Goal: Task Accomplishment & Management: Manage account settings

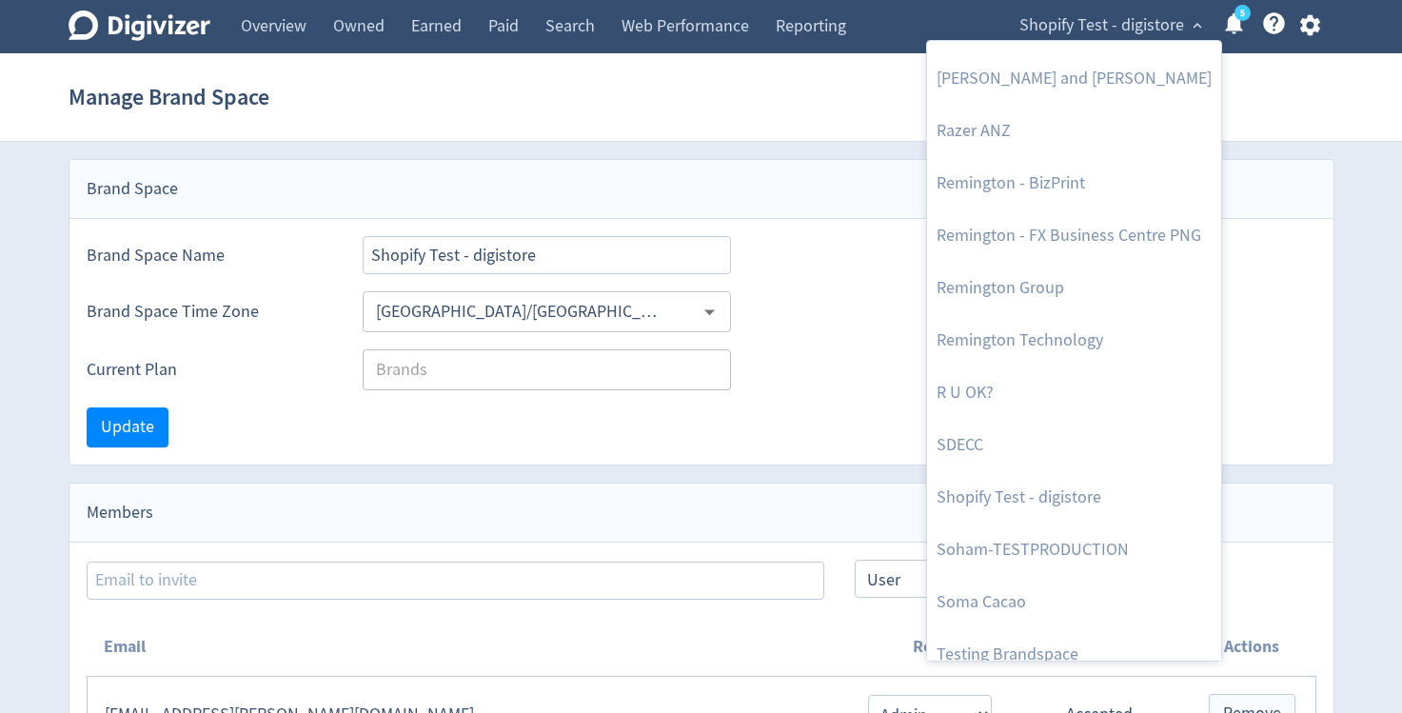
scroll to position [2366, 0]
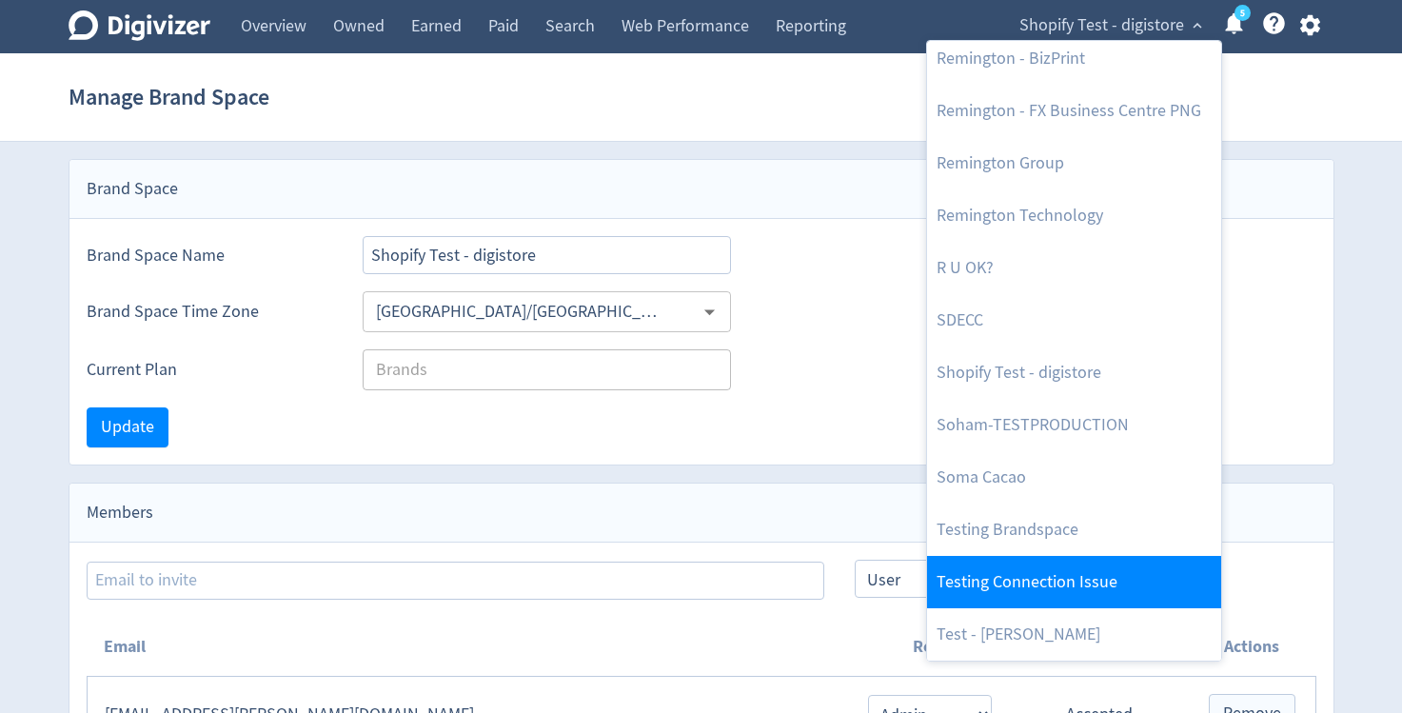
click at [1014, 576] on link "Testing Connection Issue" at bounding box center [1074, 582] width 294 height 52
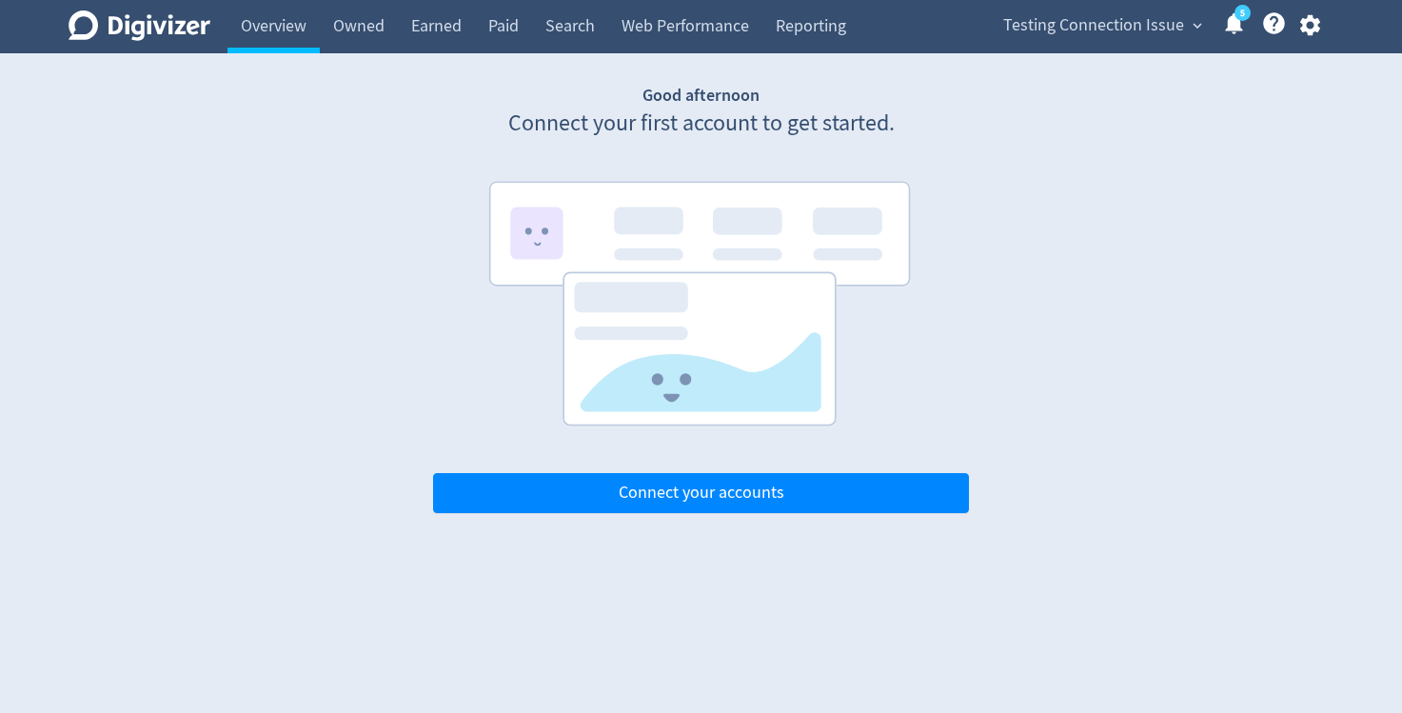
click at [1309, 27] on icon "button" at bounding box center [1310, 25] width 26 height 26
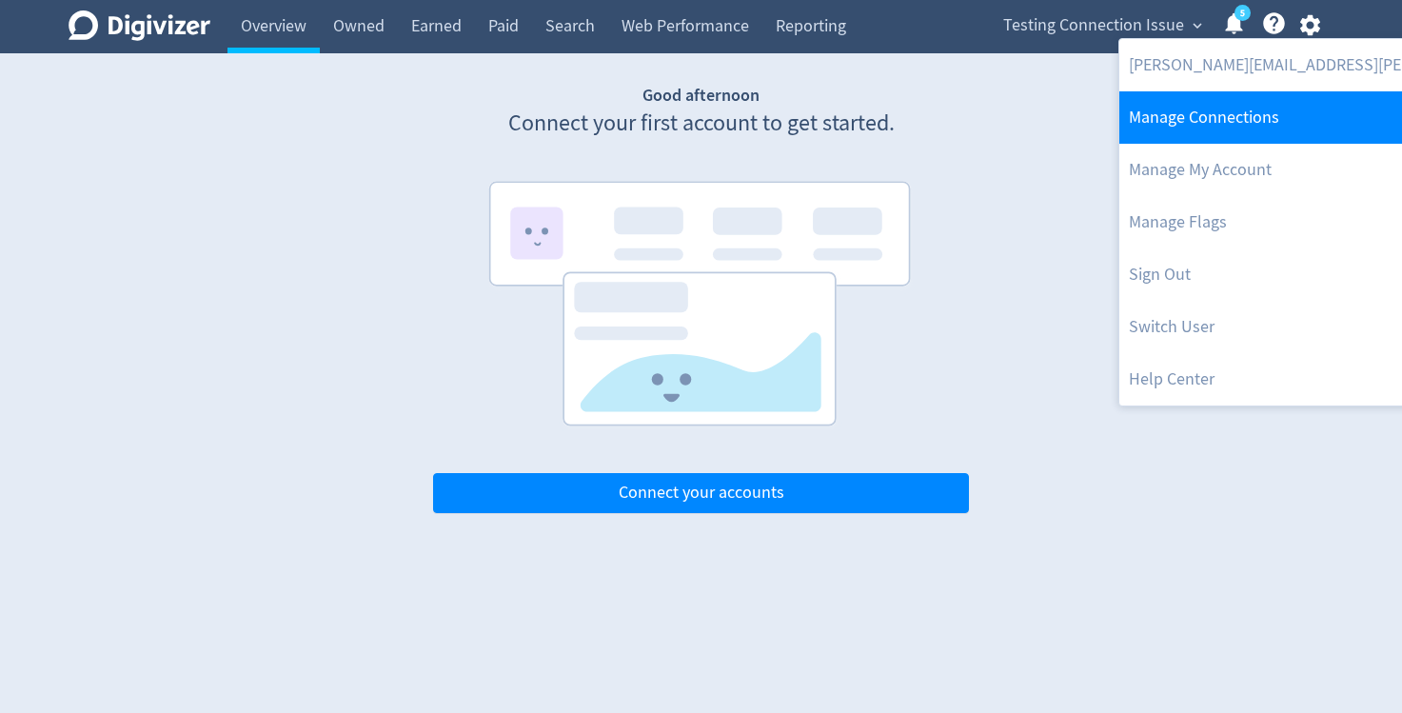
click at [1267, 118] on link "Manage Connections" at bounding box center [1373, 117] width 508 height 52
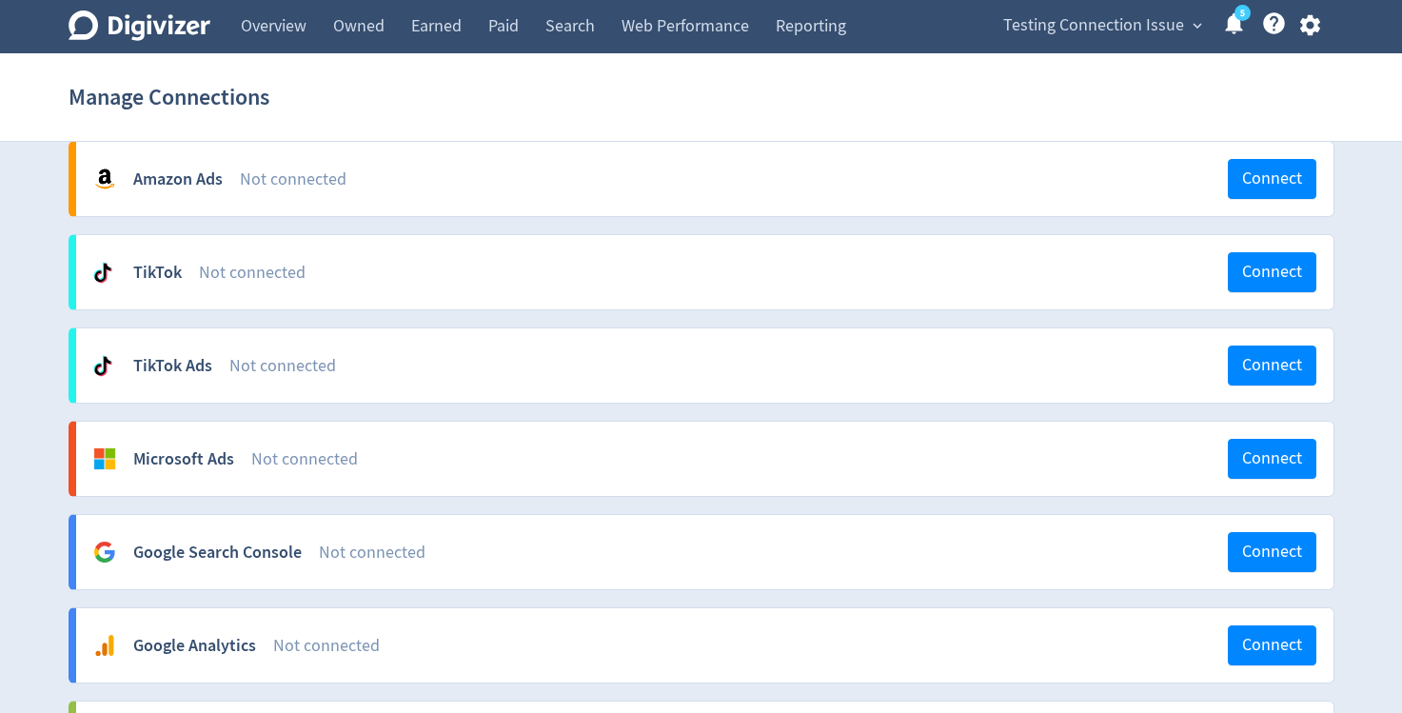
scroll to position [1188, 0]
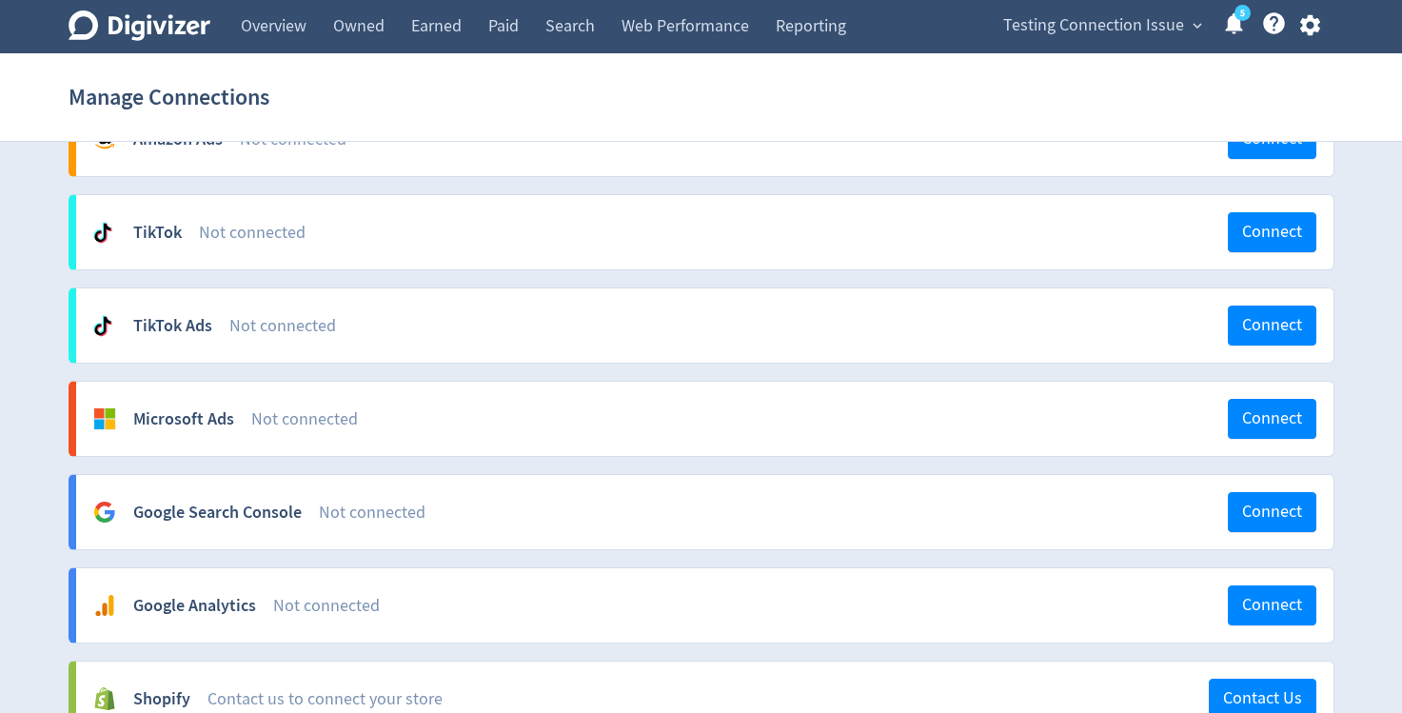
click at [1309, 28] on icon "button" at bounding box center [1310, 25] width 26 height 26
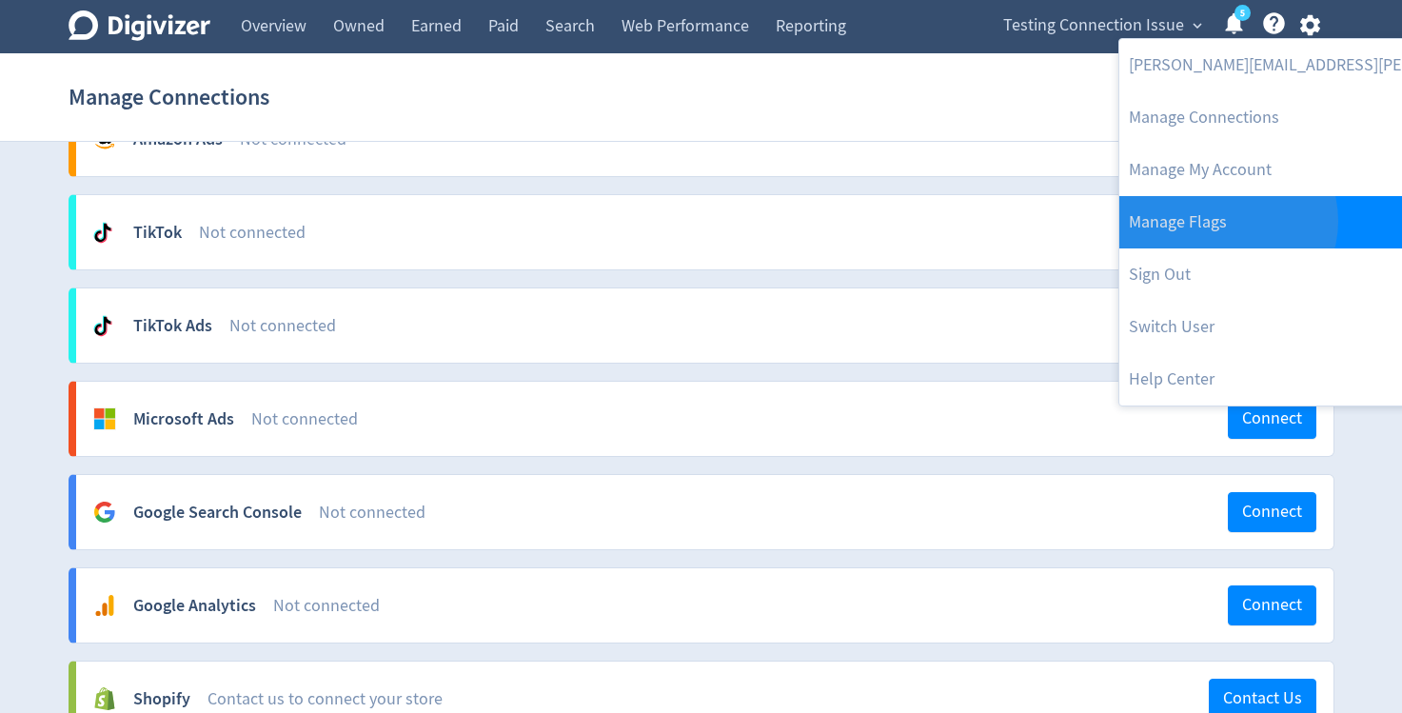
click at [1226, 221] on link "Manage Flags" at bounding box center [1373, 222] width 508 height 52
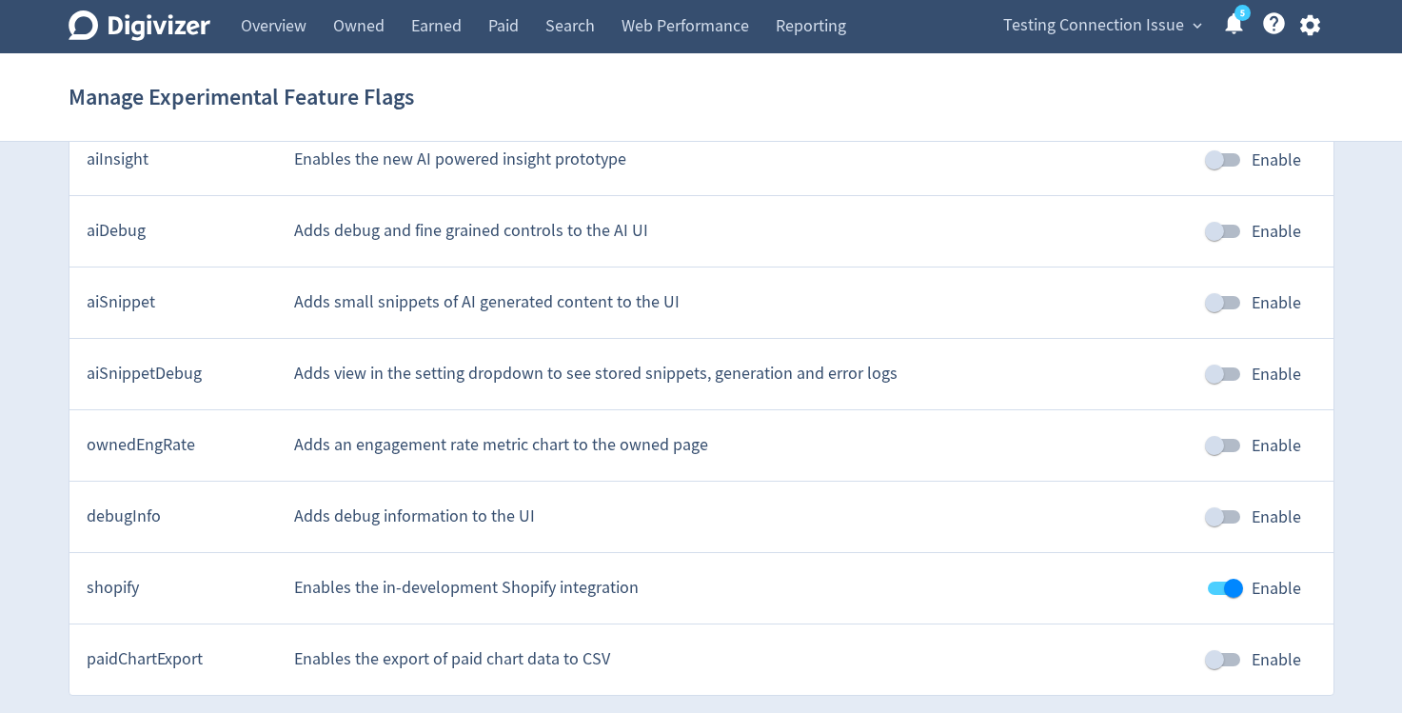
click at [1309, 28] on icon "button" at bounding box center [1310, 25] width 26 height 26
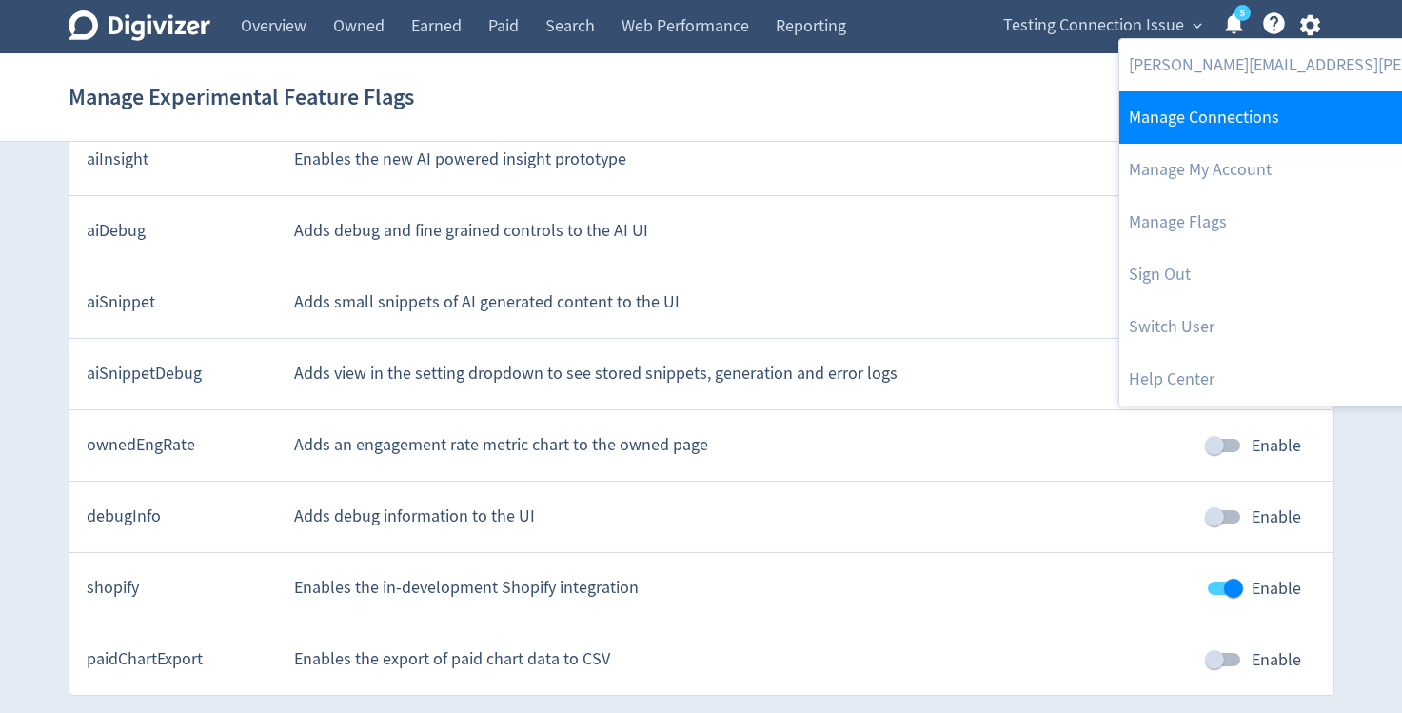
click at [1261, 108] on link "Manage Connections" at bounding box center [1373, 117] width 508 height 52
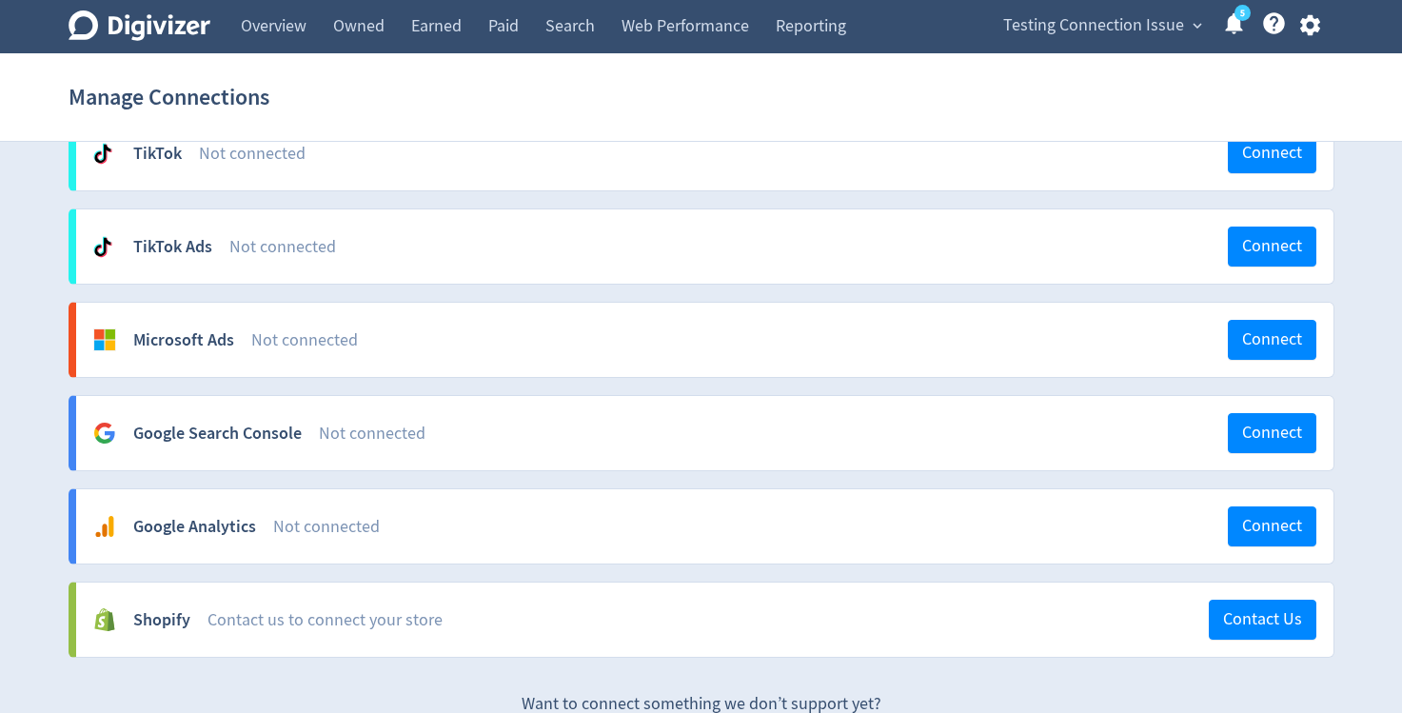
scroll to position [1357, 0]
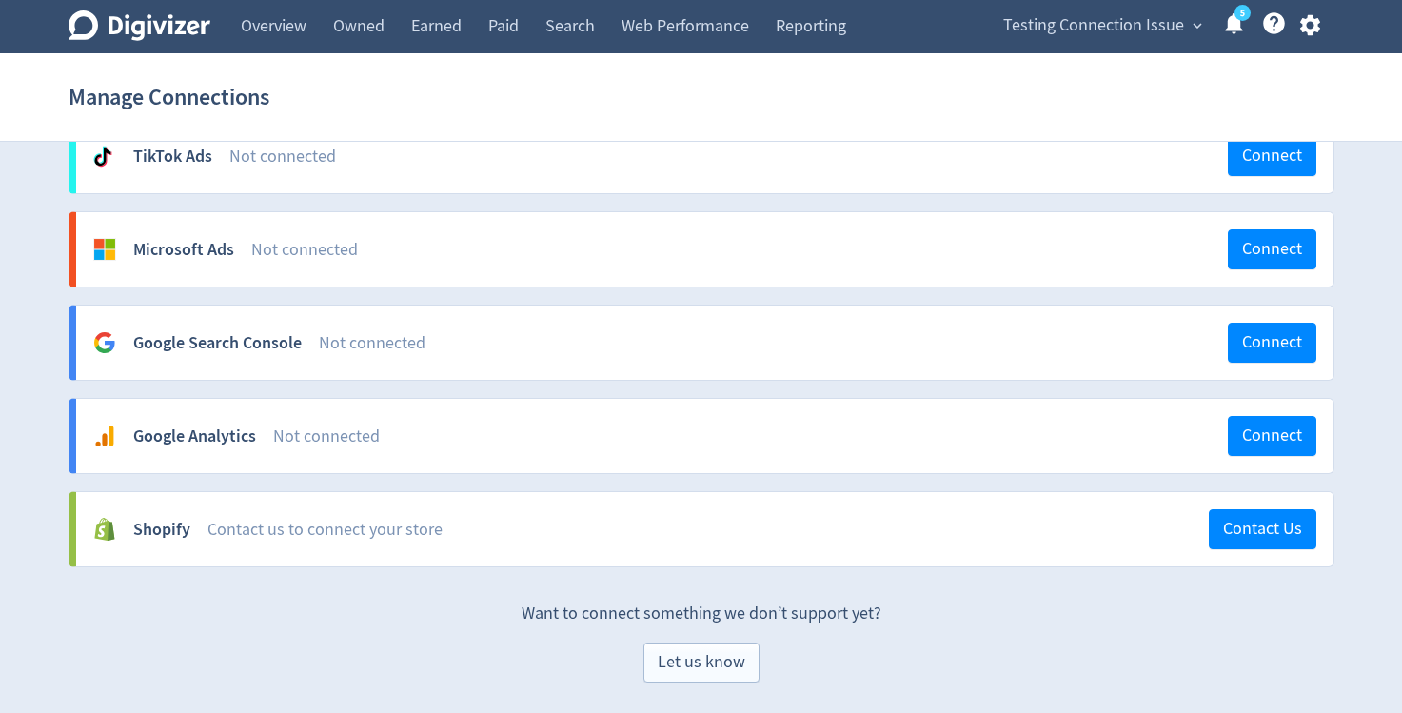
click at [425, 527] on div "Contact us to connect your store" at bounding box center [707, 530] width 1001 height 24
click at [1213, 537] on button "Contact Us" at bounding box center [1263, 529] width 108 height 40
click at [1313, 30] on icon "button" at bounding box center [1310, 25] width 20 height 21
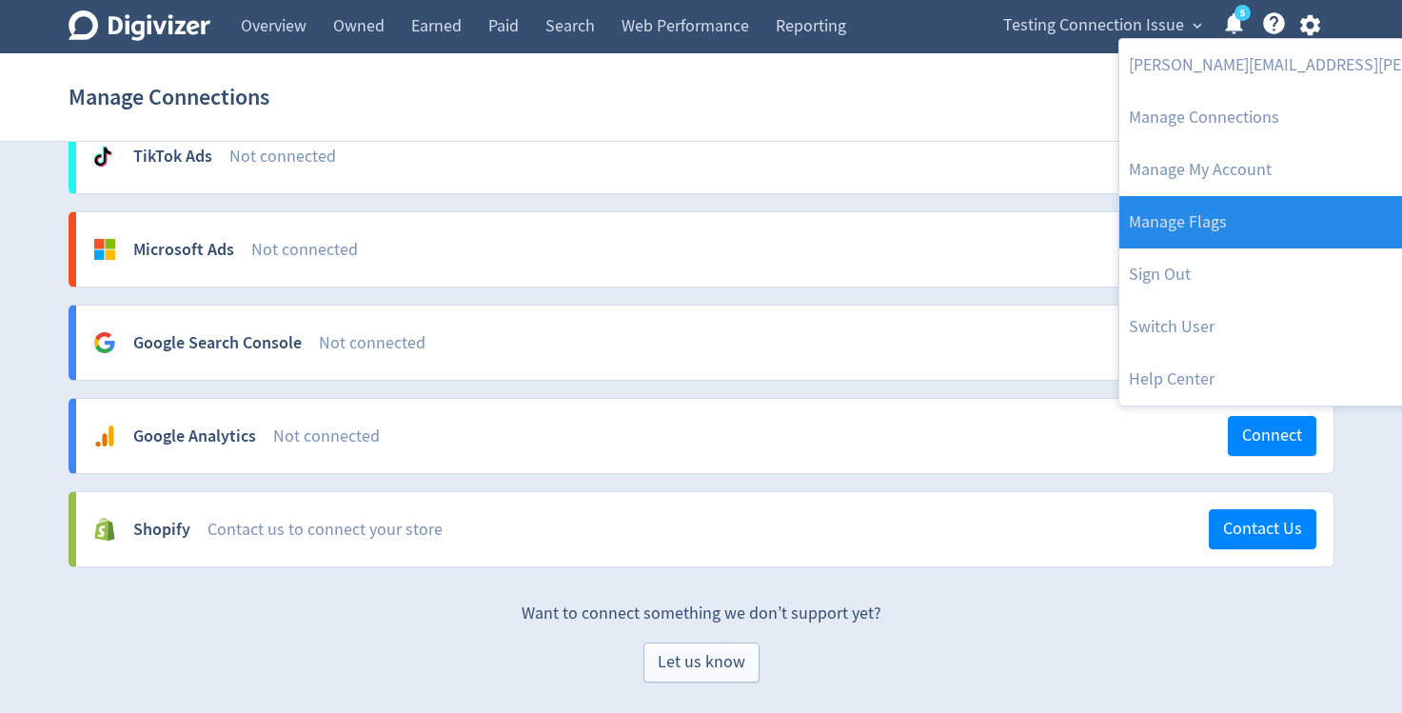
click at [1269, 208] on link "Manage Flags" at bounding box center [1373, 222] width 508 height 52
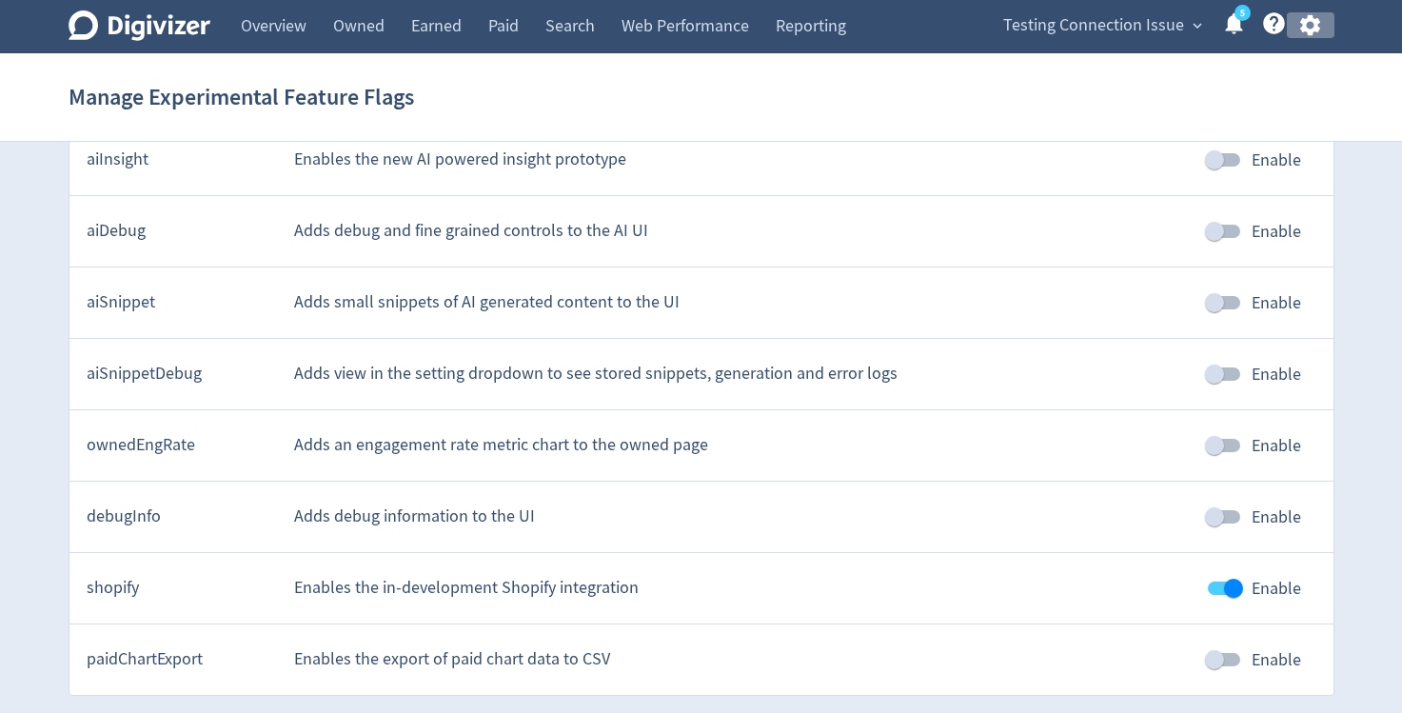
click at [1310, 24] on icon "button" at bounding box center [1310, 25] width 26 height 26
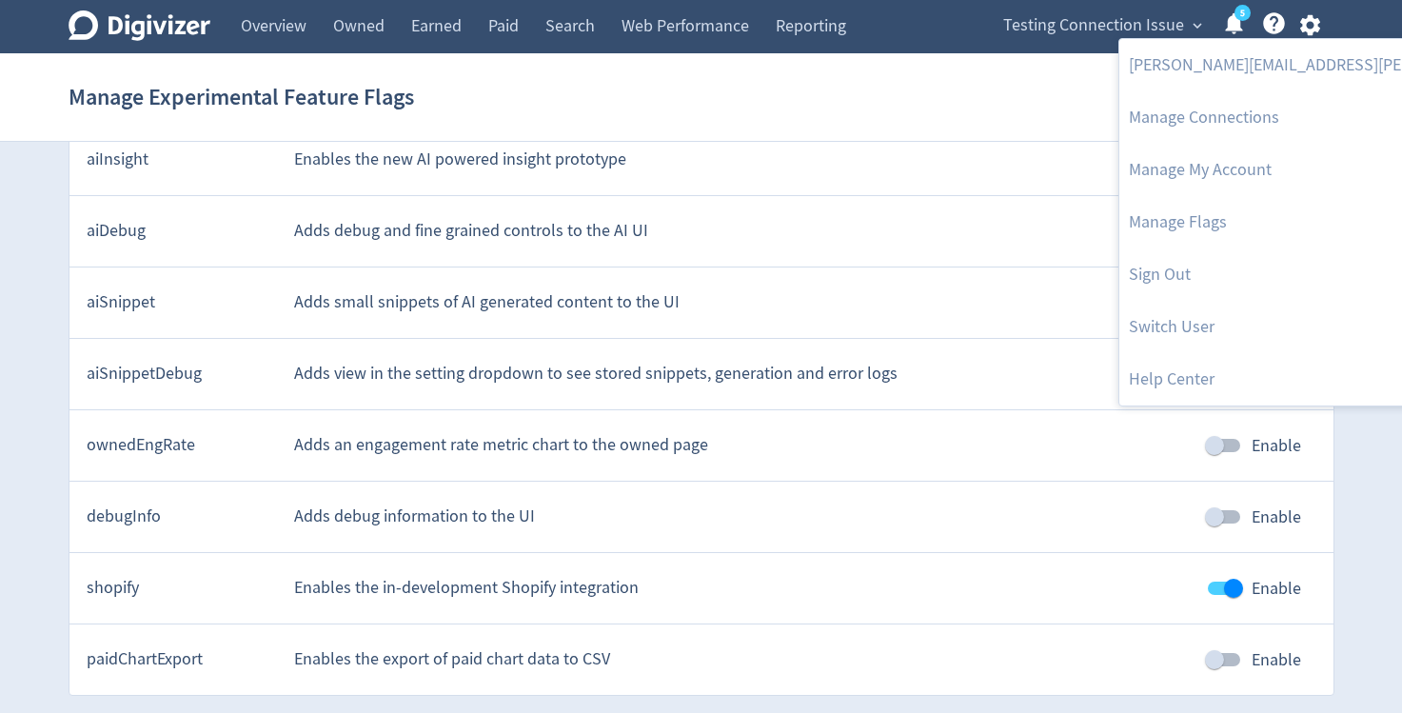
click at [1164, 24] on div at bounding box center [701, 356] width 1402 height 713
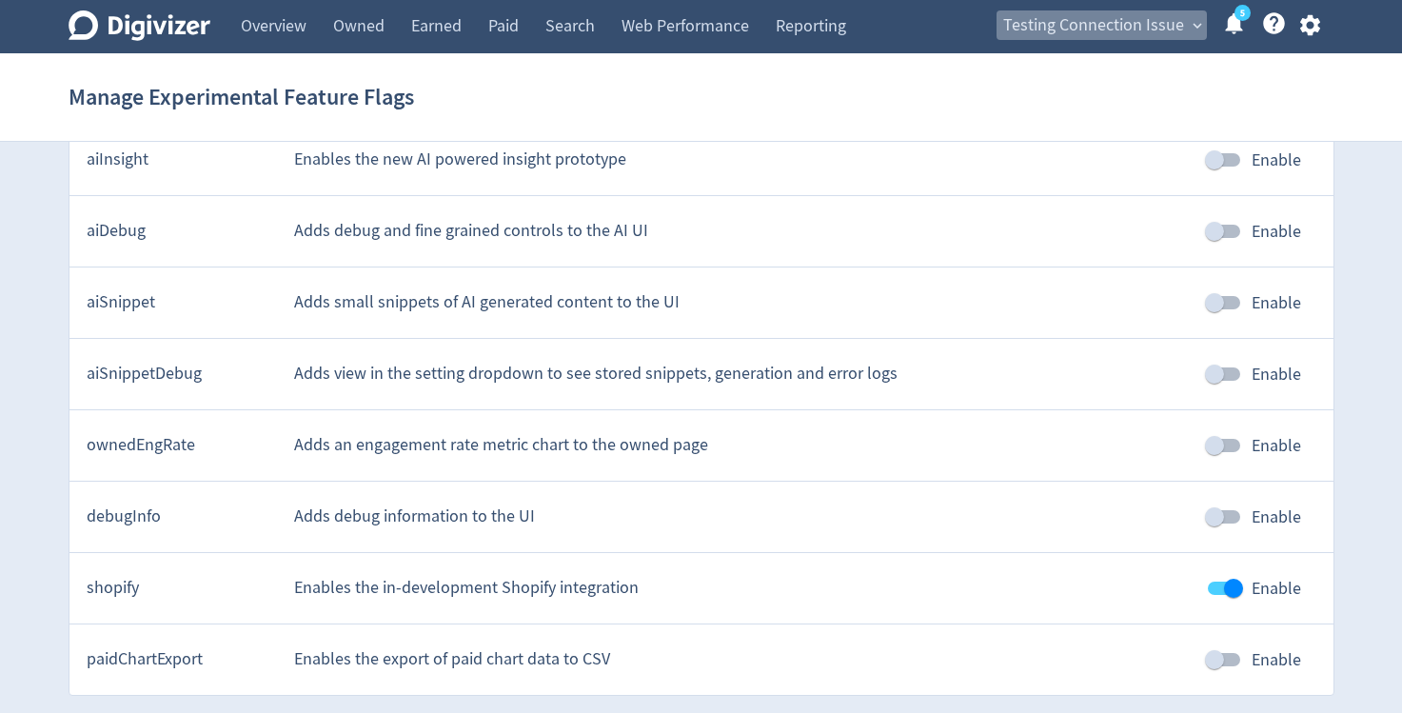
click at [1164, 24] on span "Testing Connection Issue" at bounding box center [1093, 25] width 181 height 30
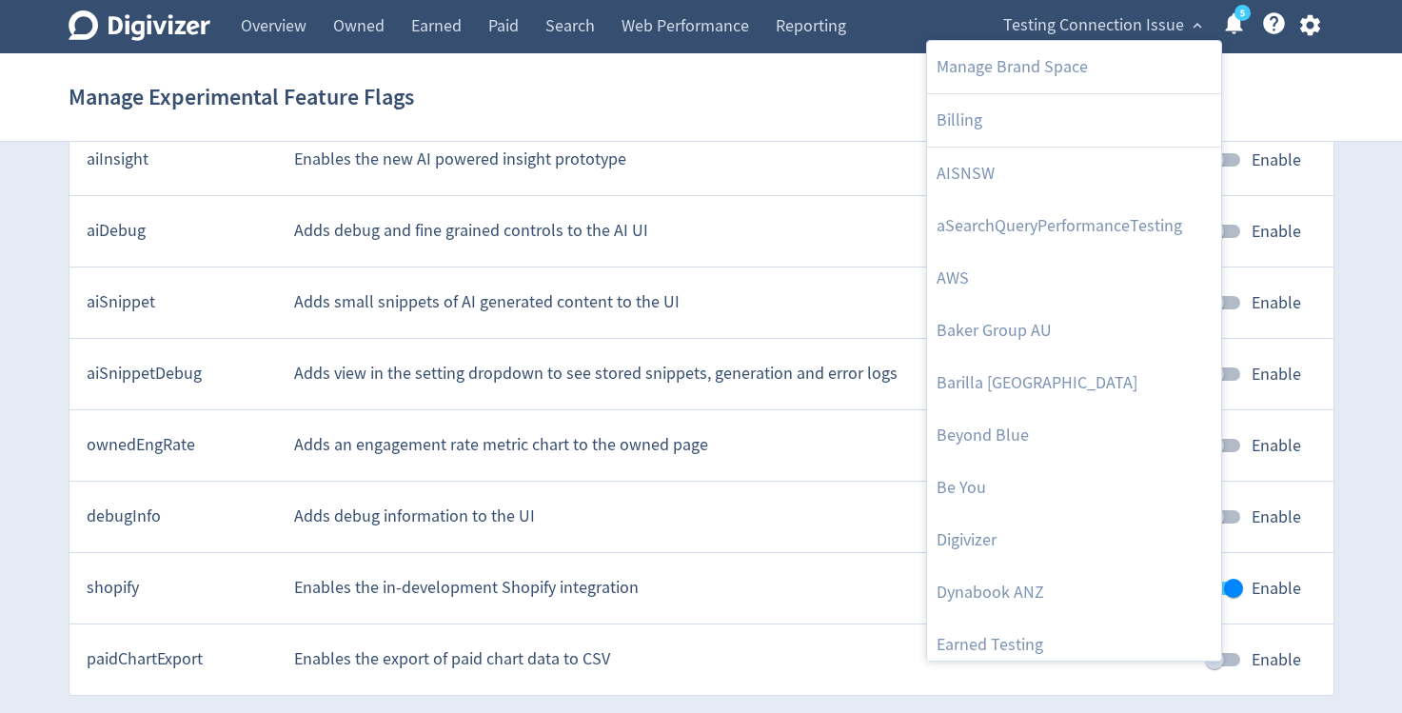
click at [1305, 32] on div at bounding box center [701, 356] width 1402 height 713
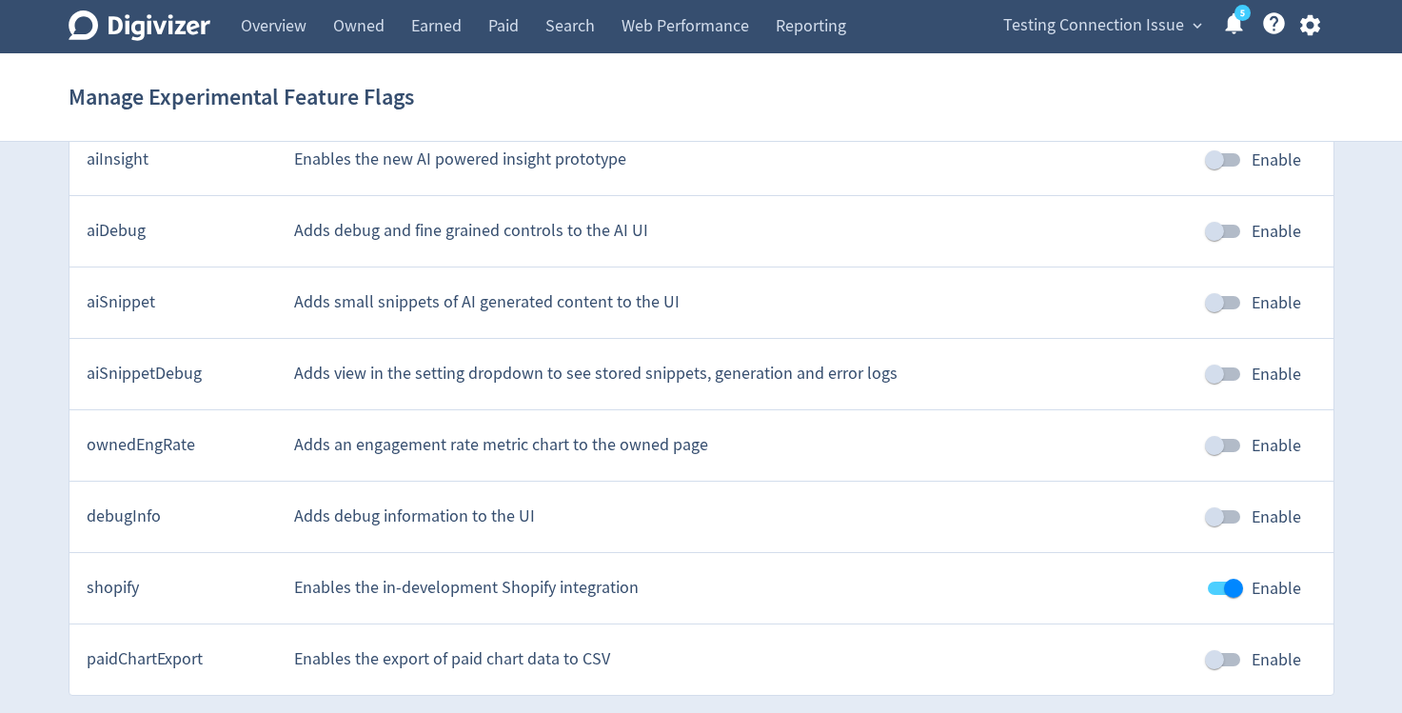
click at [1305, 32] on icon "button" at bounding box center [1310, 25] width 26 height 26
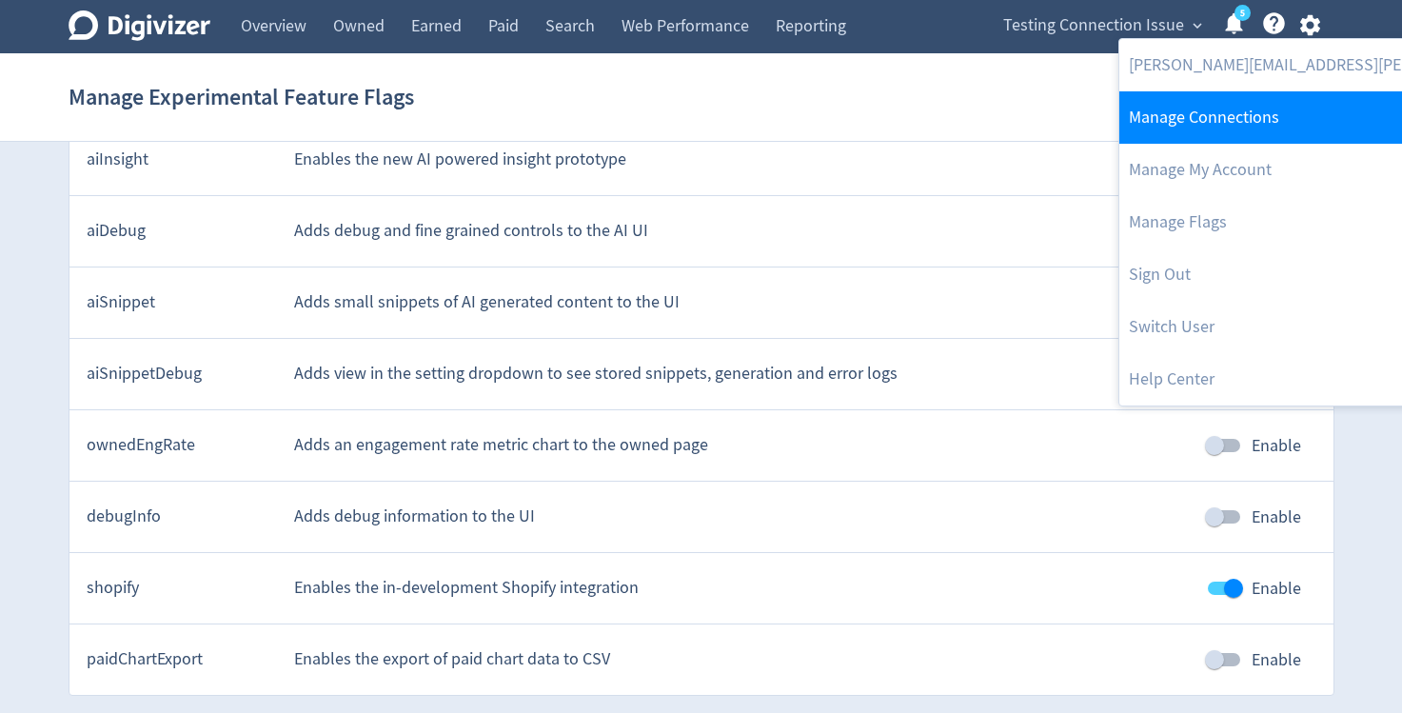
click at [1253, 113] on link "Manage Connections" at bounding box center [1373, 117] width 508 height 52
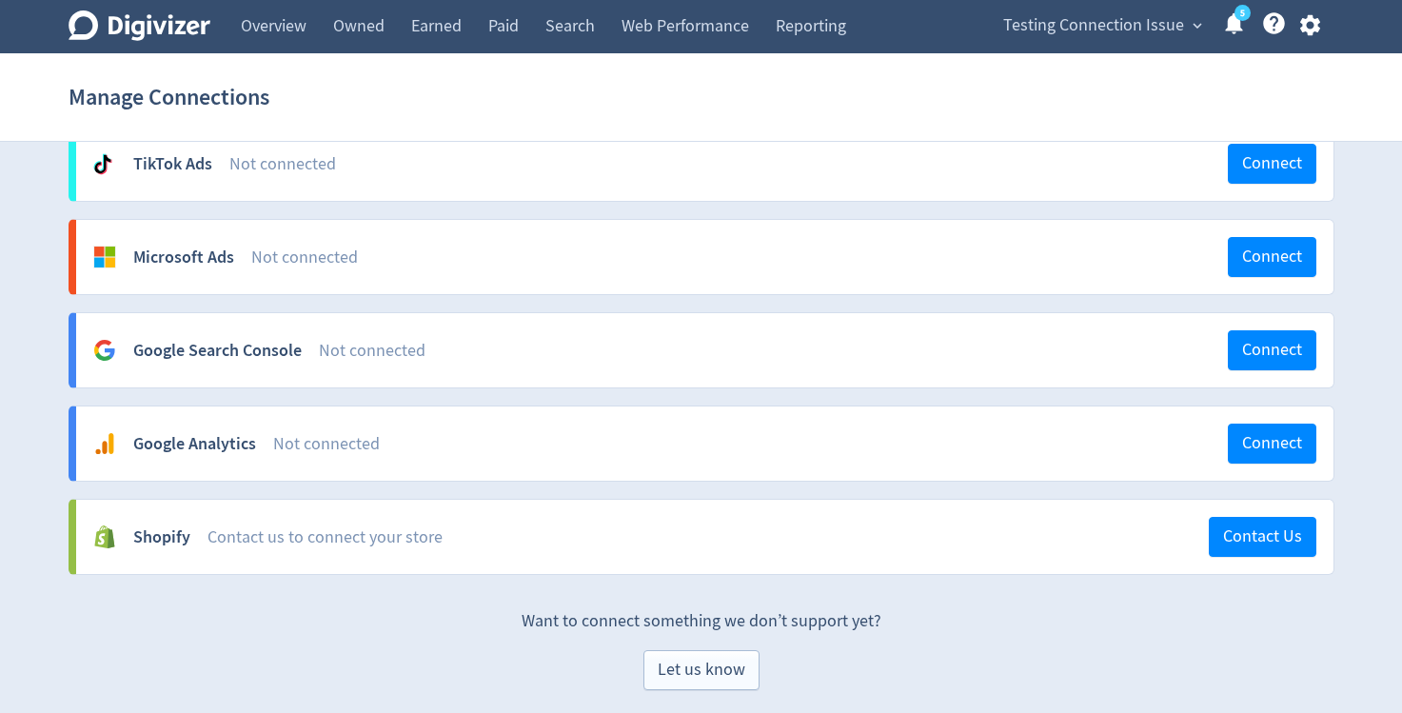
scroll to position [1357, 0]
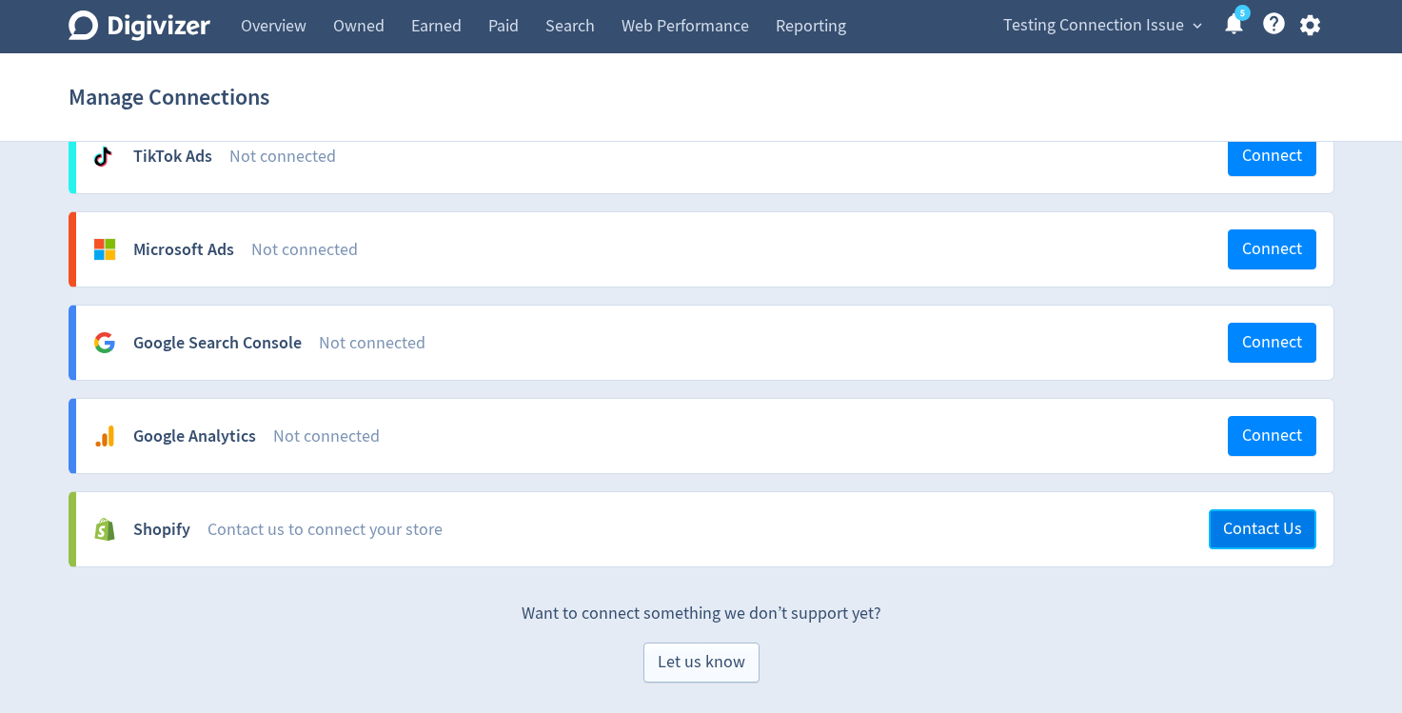
click at [1223, 522] on span "Contact Us" at bounding box center [1262, 529] width 79 height 17
click at [721, 671] on span "Let us know" at bounding box center [702, 662] width 88 height 17
click at [443, 24] on link "Earned" at bounding box center [436, 26] width 77 height 53
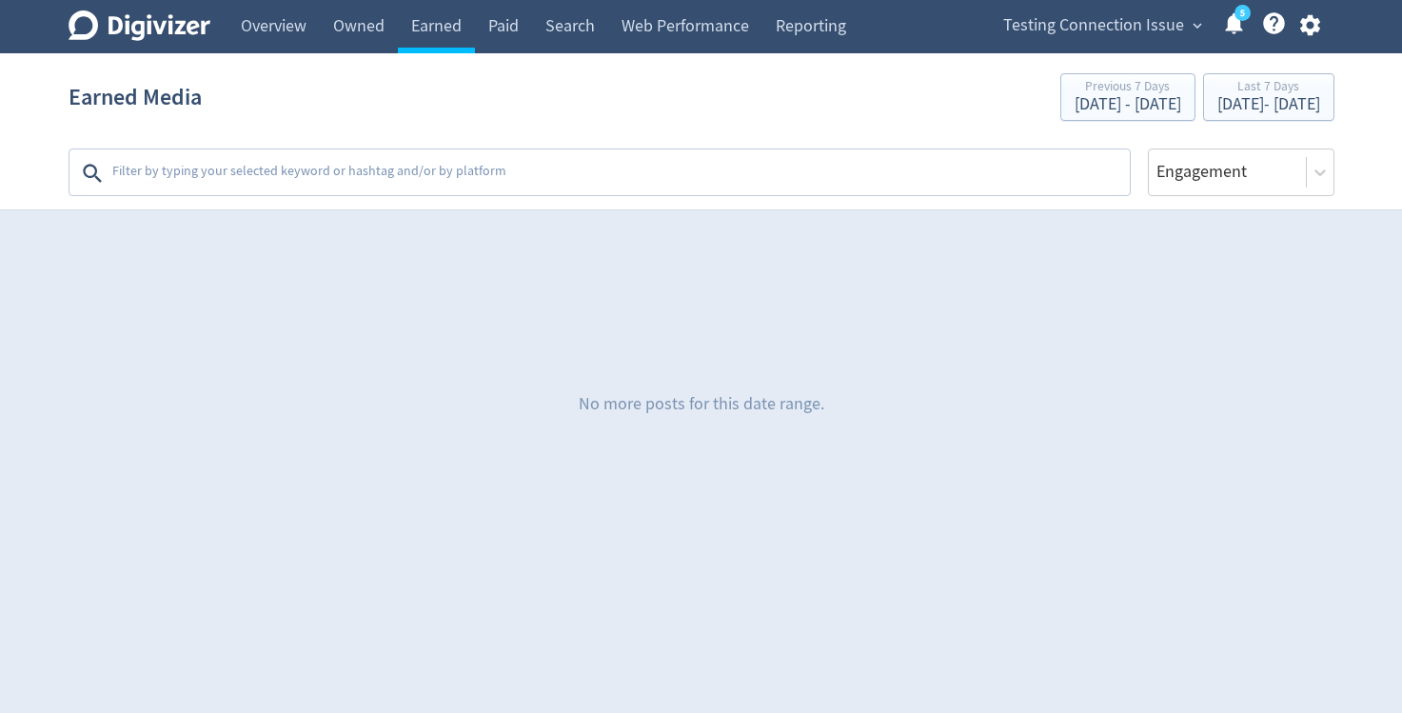
click at [552, 173] on textarea at bounding box center [618, 173] width 1017 height 38
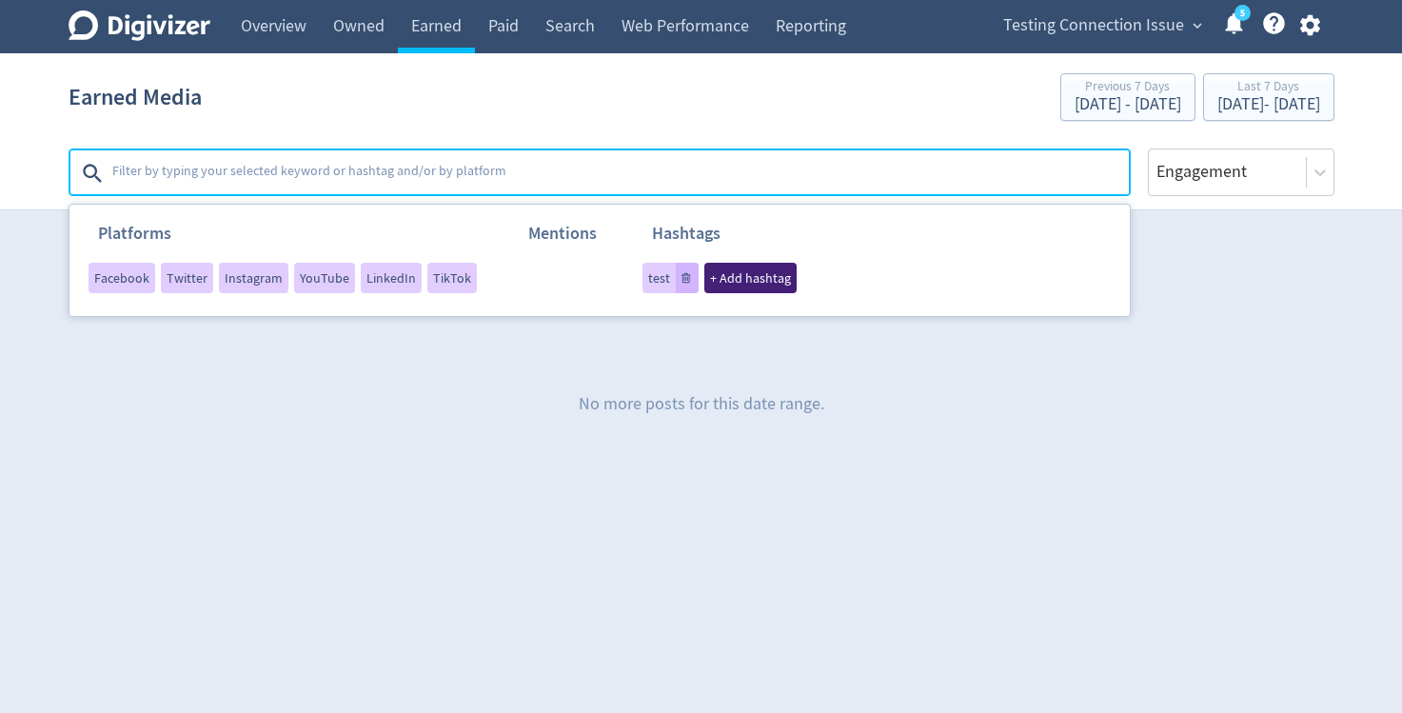
click at [733, 277] on span "+ Add hashtag" at bounding box center [750, 277] width 81 height 13
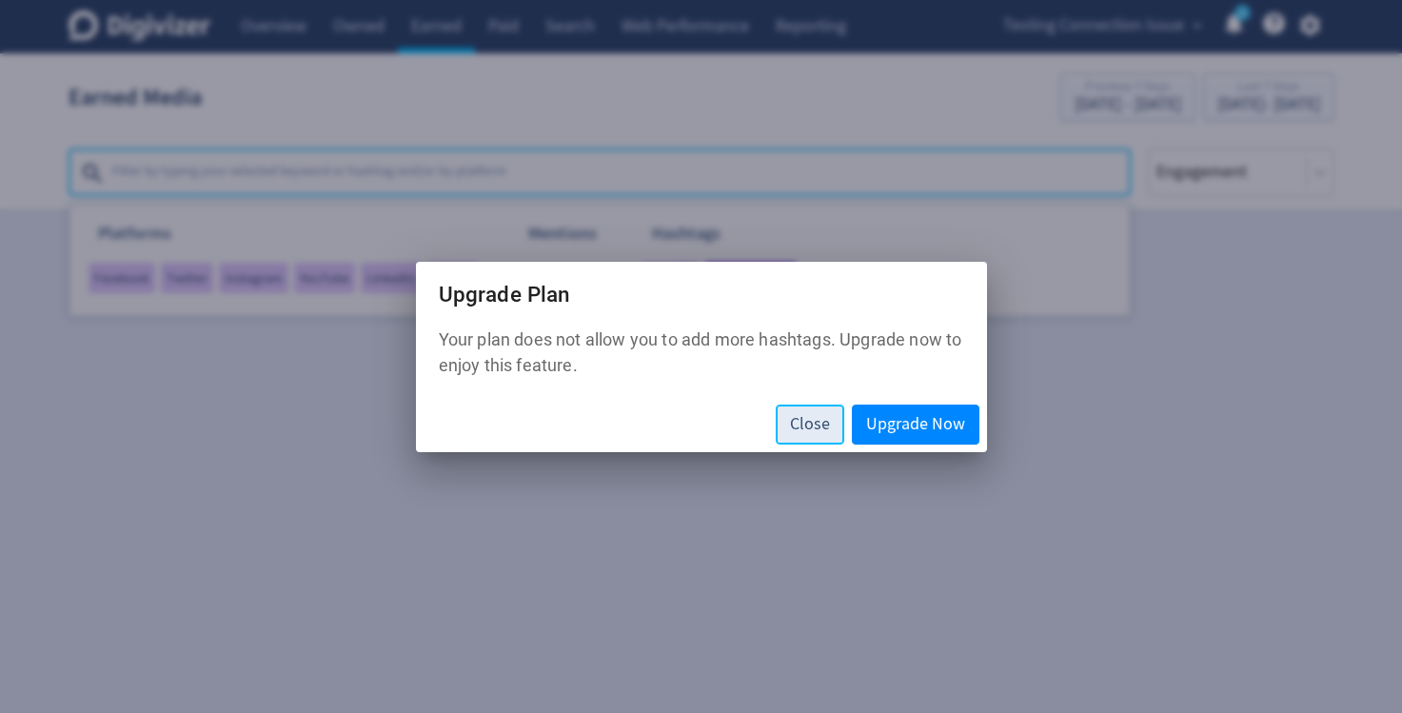
click at [815, 417] on span "Close" at bounding box center [810, 424] width 40 height 17
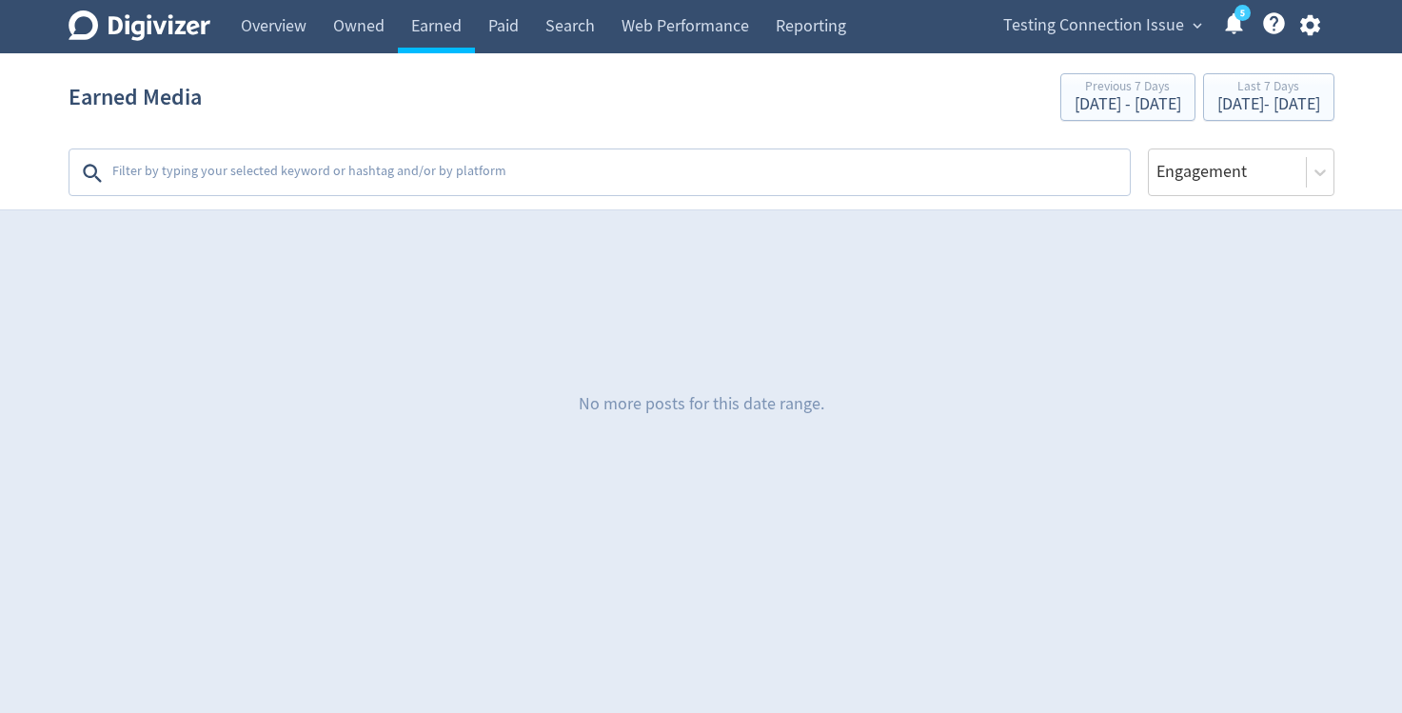
click at [1317, 29] on icon "button" at bounding box center [1310, 25] width 20 height 21
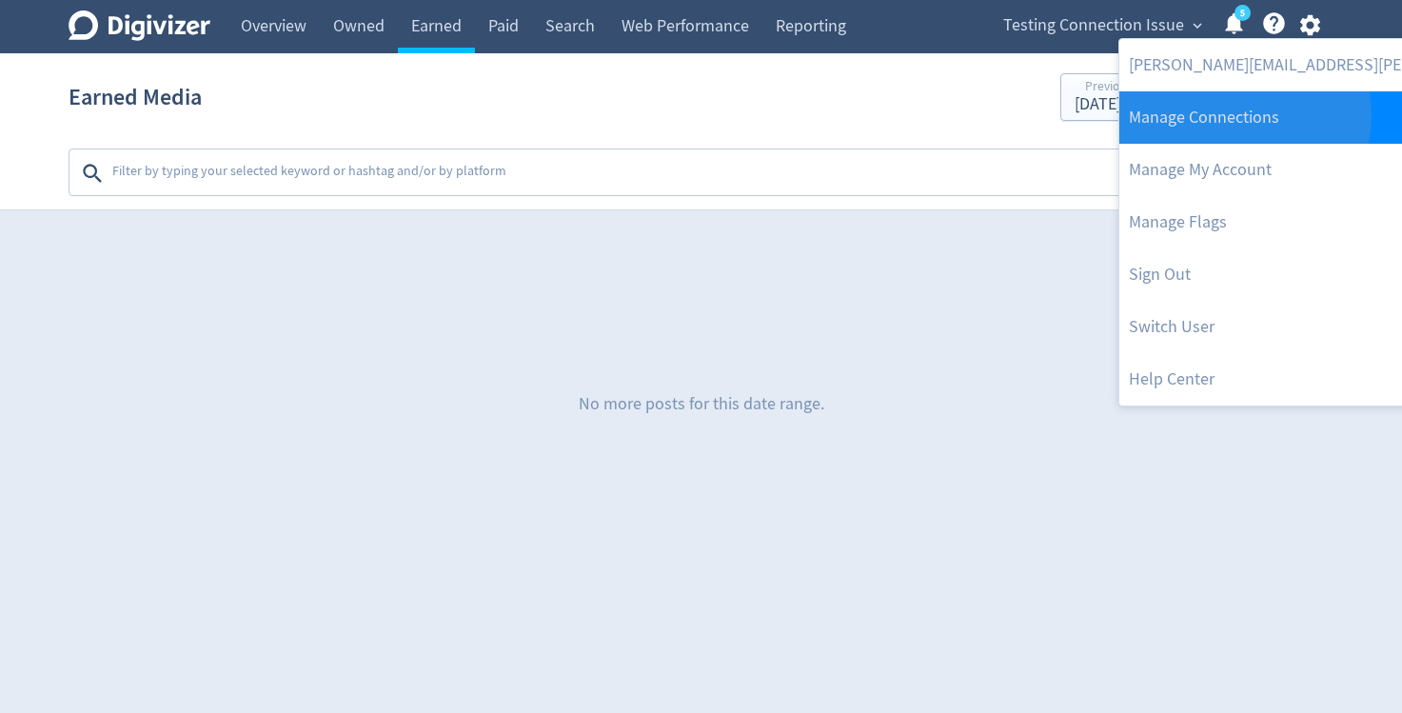
click at [1243, 115] on link "Manage Connections" at bounding box center [1373, 117] width 508 height 52
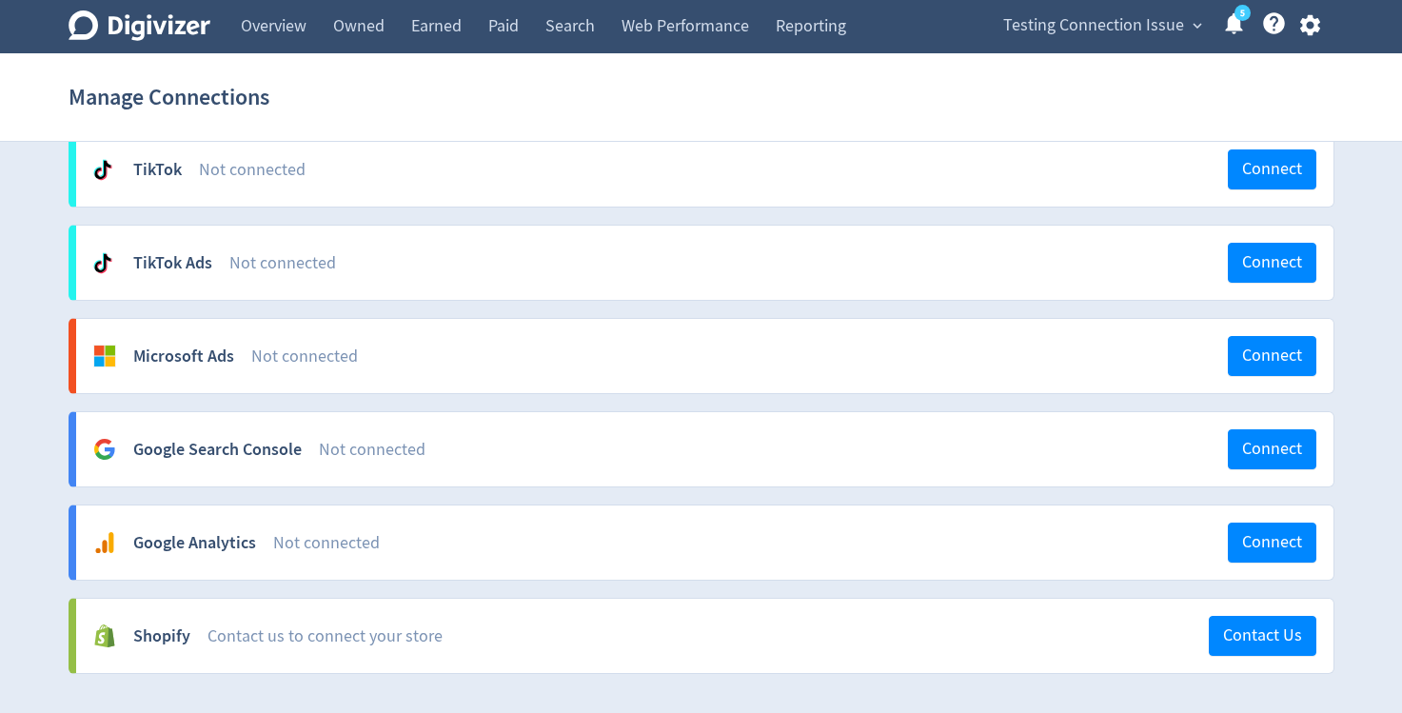
scroll to position [1357, 0]
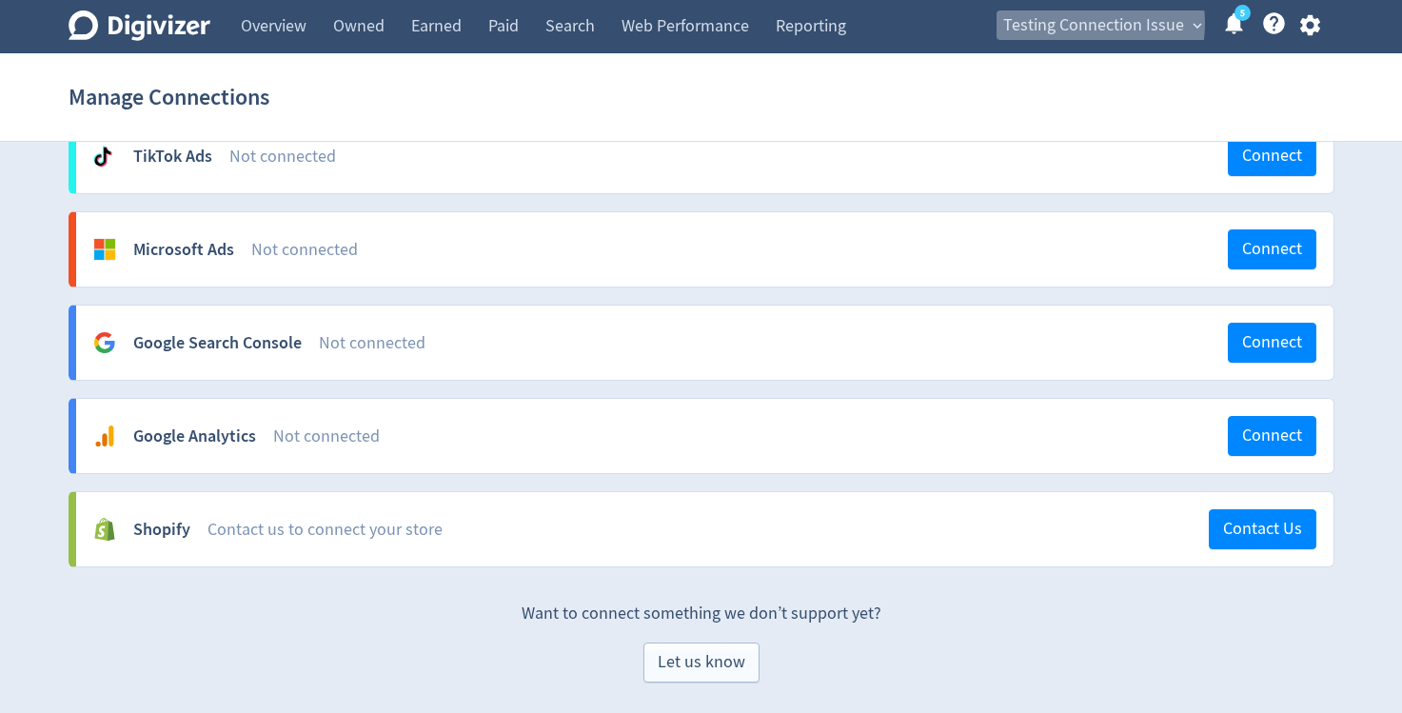
click at [1073, 24] on span "Testing Connection Issue" at bounding box center [1093, 25] width 181 height 30
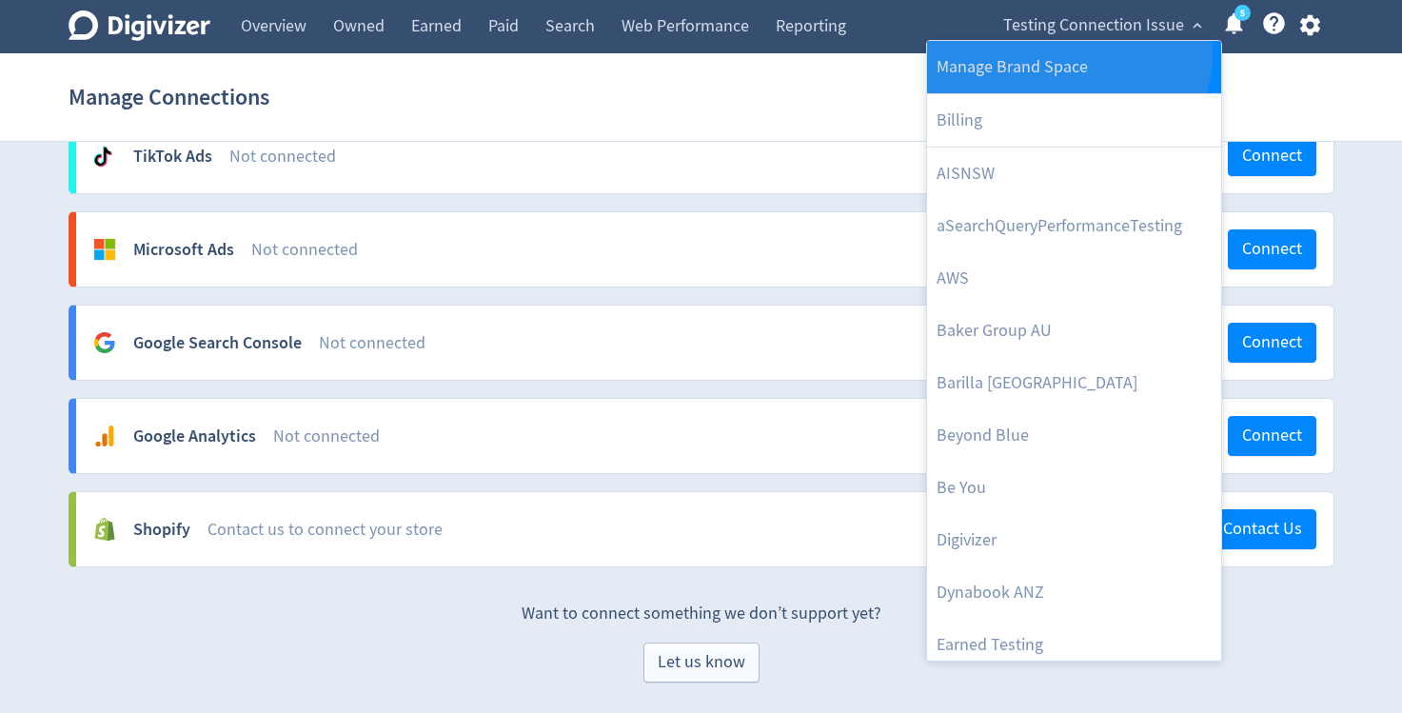
click at [1065, 54] on link "Manage Brand Space" at bounding box center [1074, 67] width 294 height 52
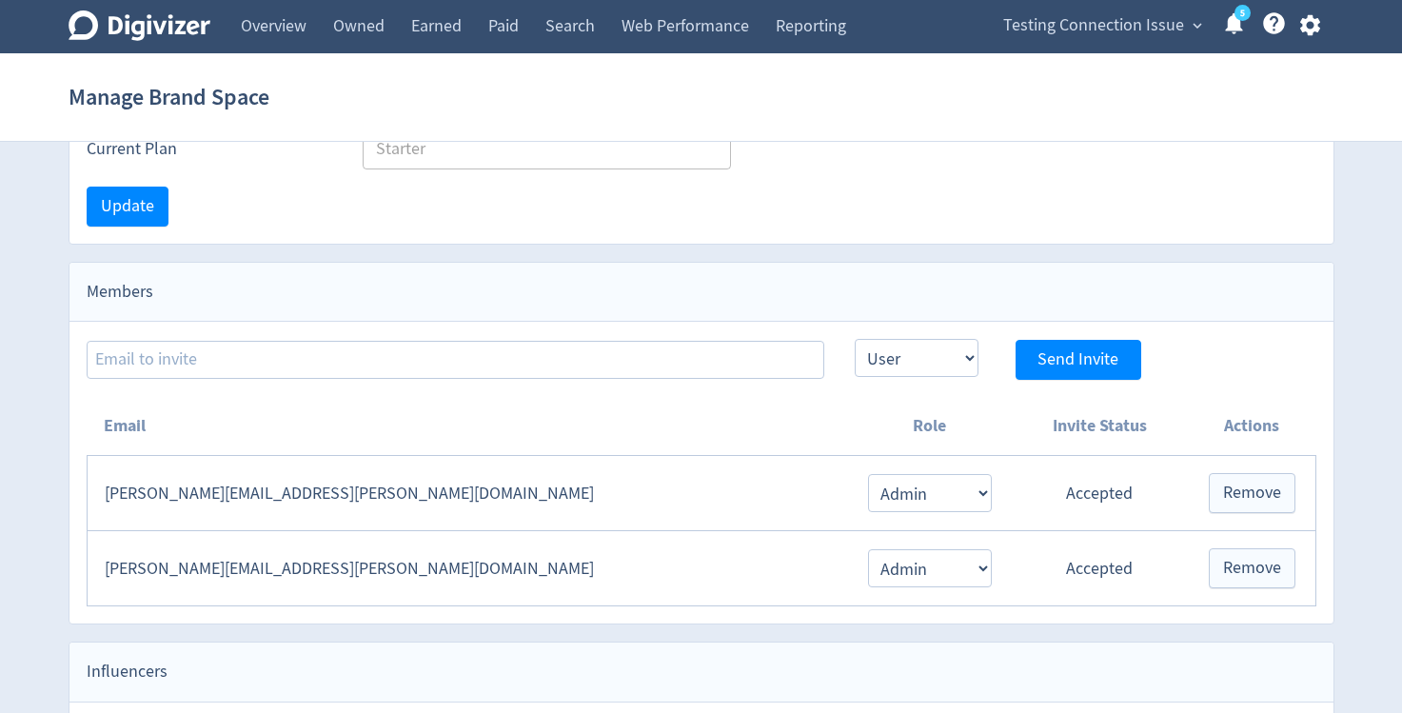
scroll to position [309, 0]
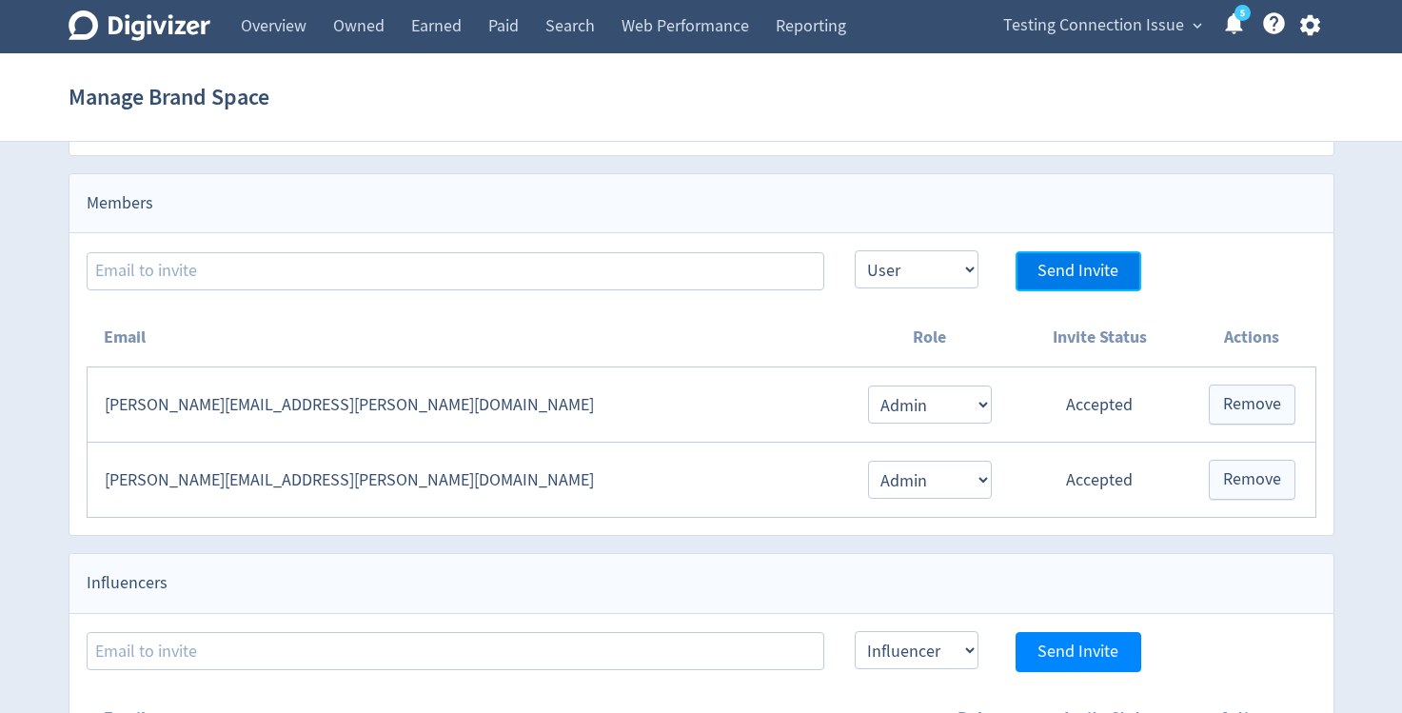
click at [1083, 280] on span "Send Invite" at bounding box center [1077, 271] width 81 height 17
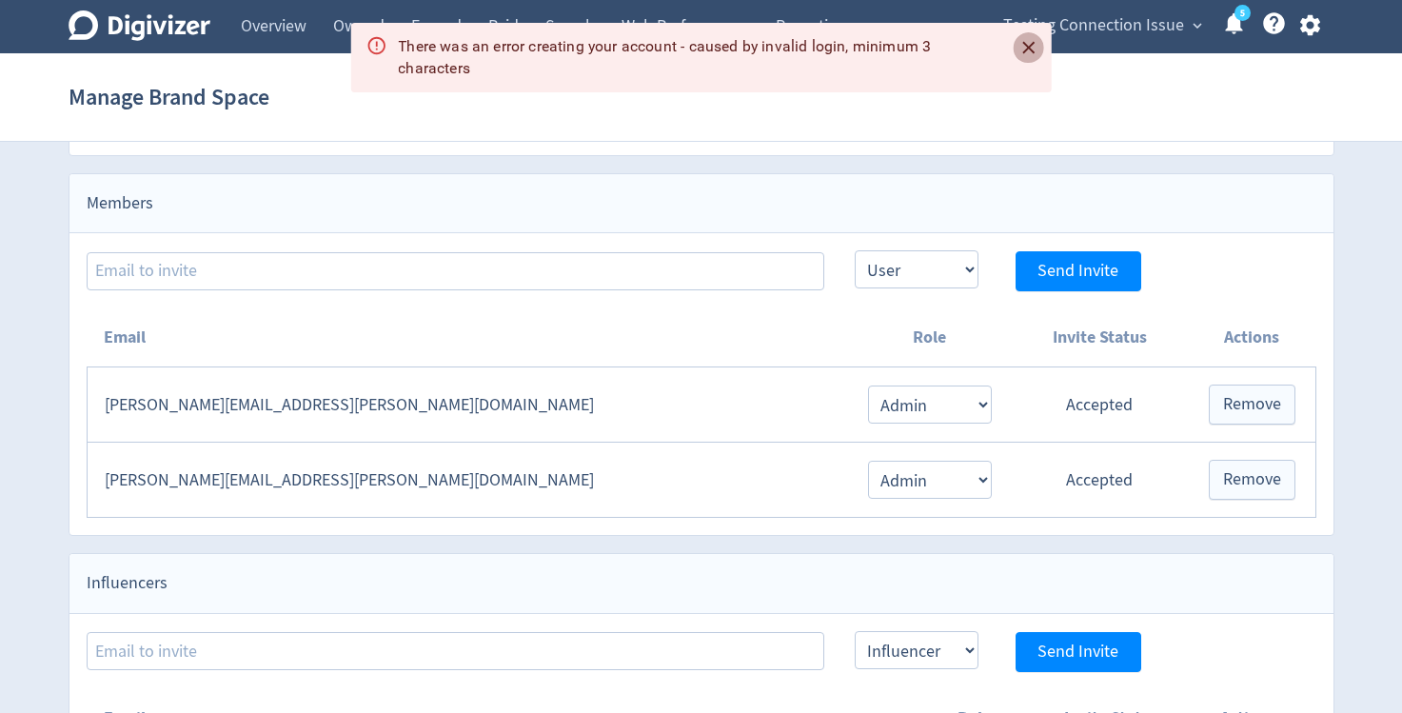
click at [1026, 48] on icon "Close" at bounding box center [1028, 48] width 22 height 22
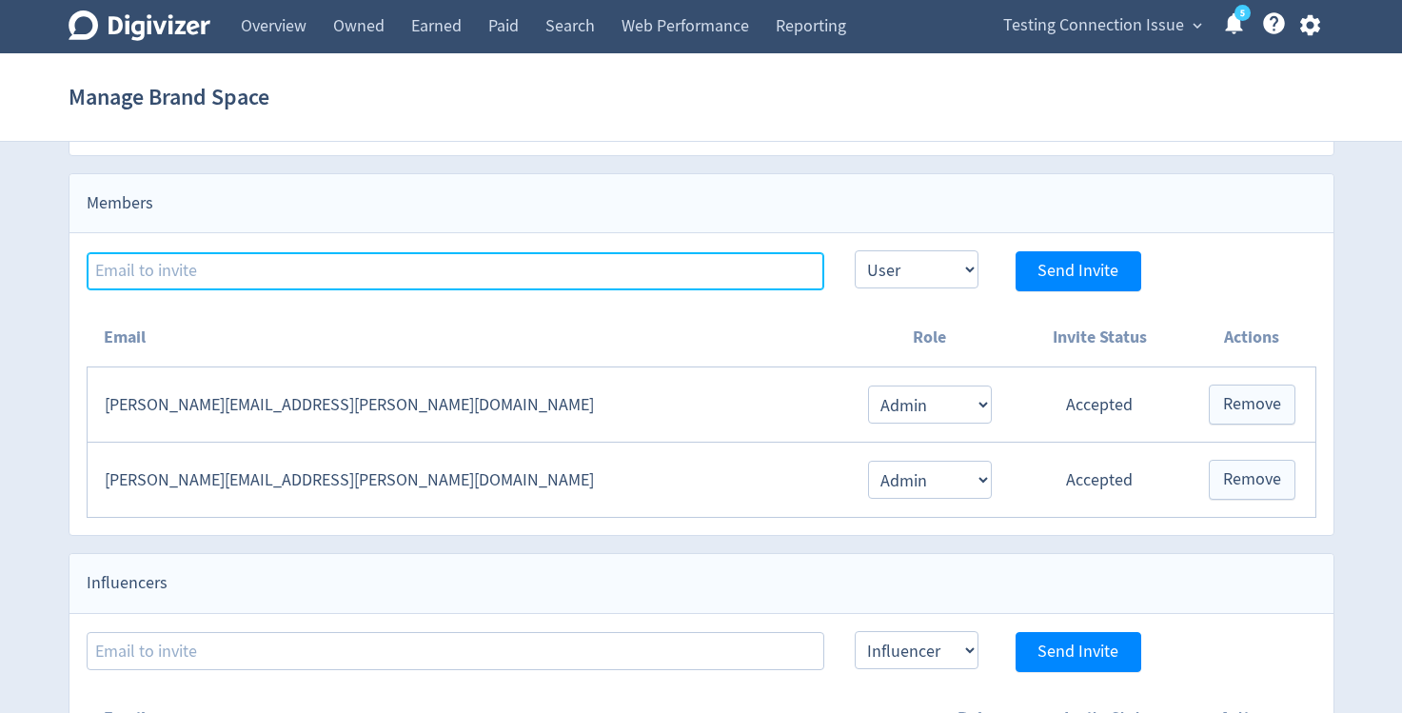
click at [746, 259] on input at bounding box center [456, 271] width 738 height 38
paste input "[DOMAIN_NAME][EMAIL_ADDRESS][DOMAIN_NAME]"
type input "[DOMAIN_NAME][EMAIL_ADDRESS][DOMAIN_NAME]"
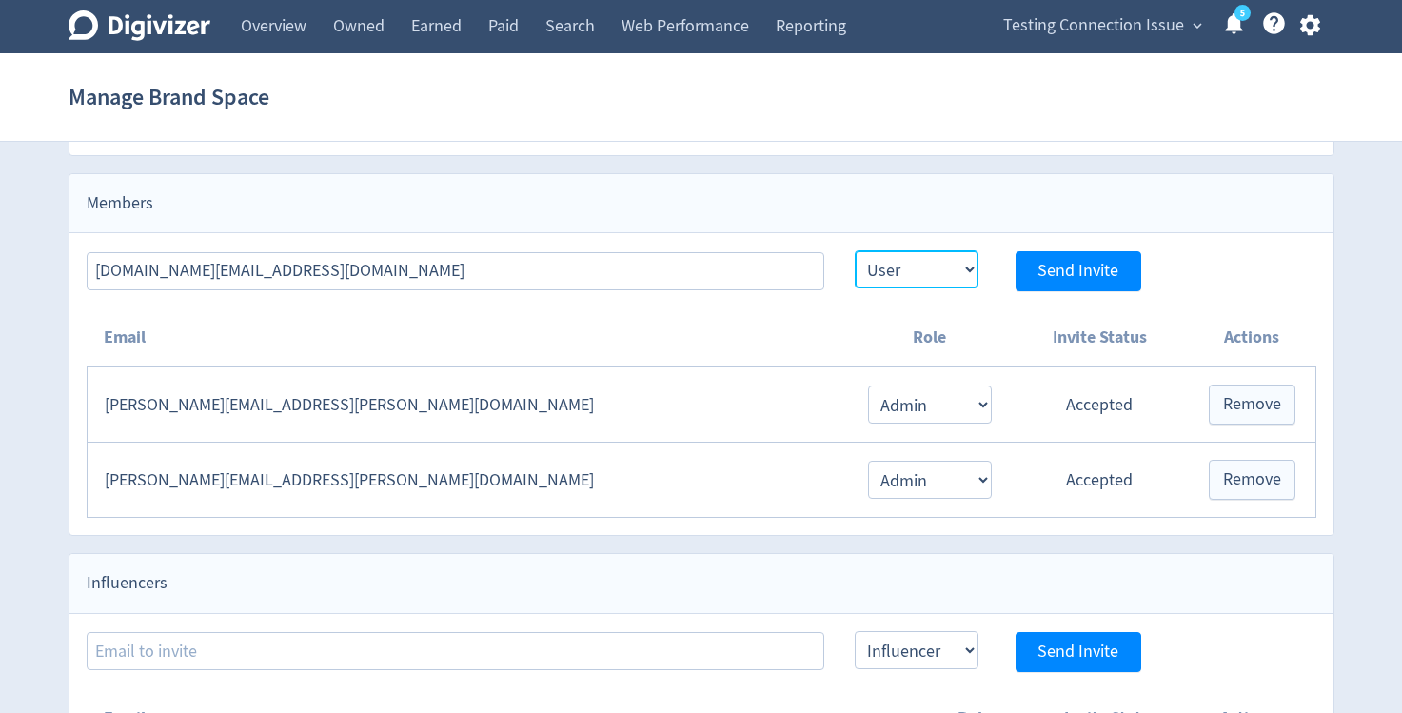
click at [896, 277] on select "Admin User" at bounding box center [917, 269] width 124 height 38
select select "ADMIN"
click at [855, 250] on select "Admin User" at bounding box center [917, 269] width 124 height 38
click at [1057, 273] on span "Send Invite" at bounding box center [1077, 271] width 81 height 17
select select "USER"
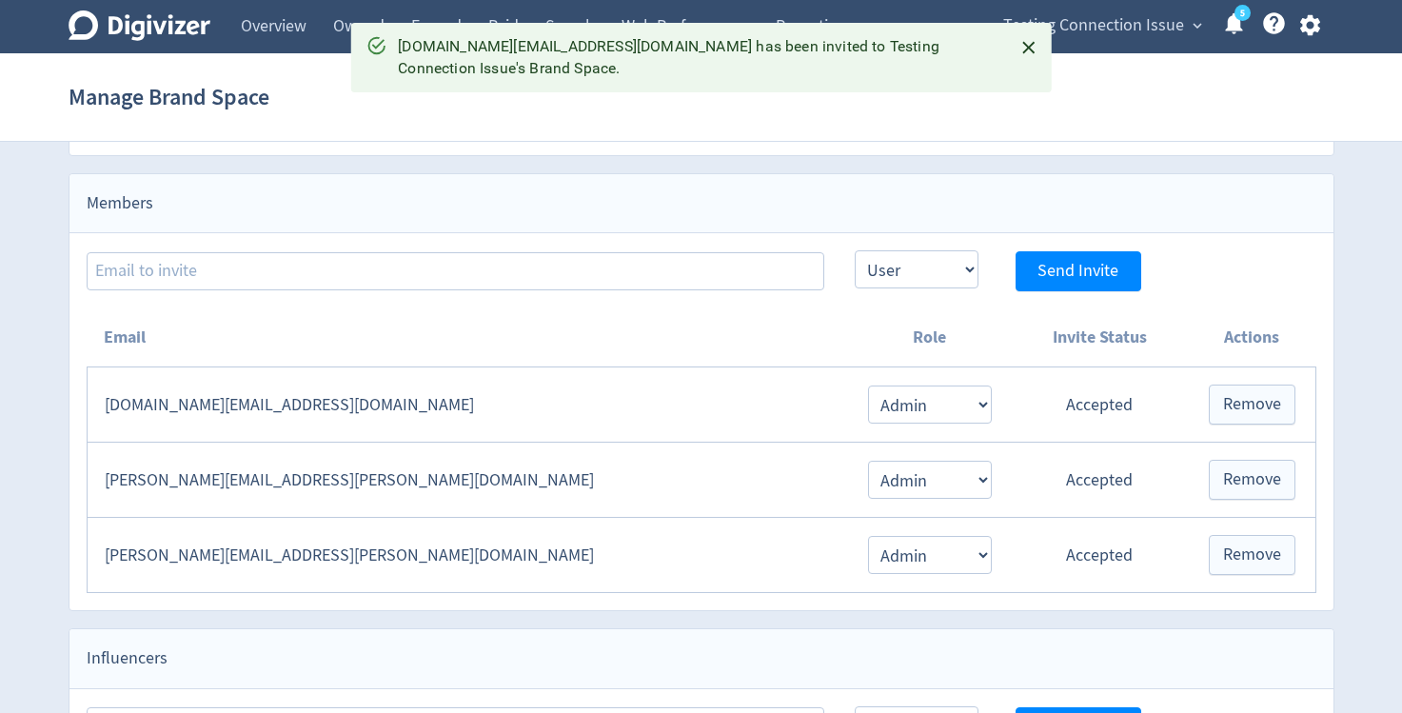
click at [1108, 39] on span "Testing Connection Issue" at bounding box center [1093, 25] width 181 height 30
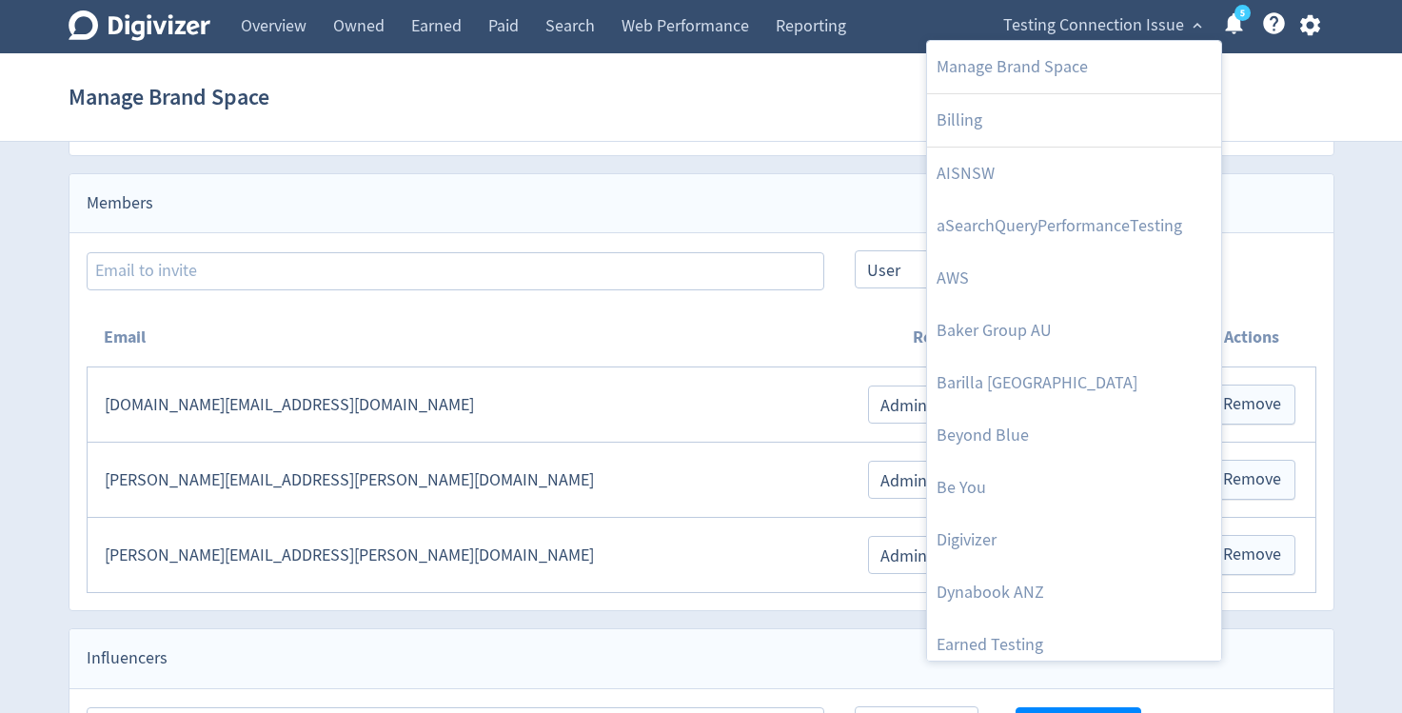
click at [820, 137] on div at bounding box center [701, 356] width 1402 height 713
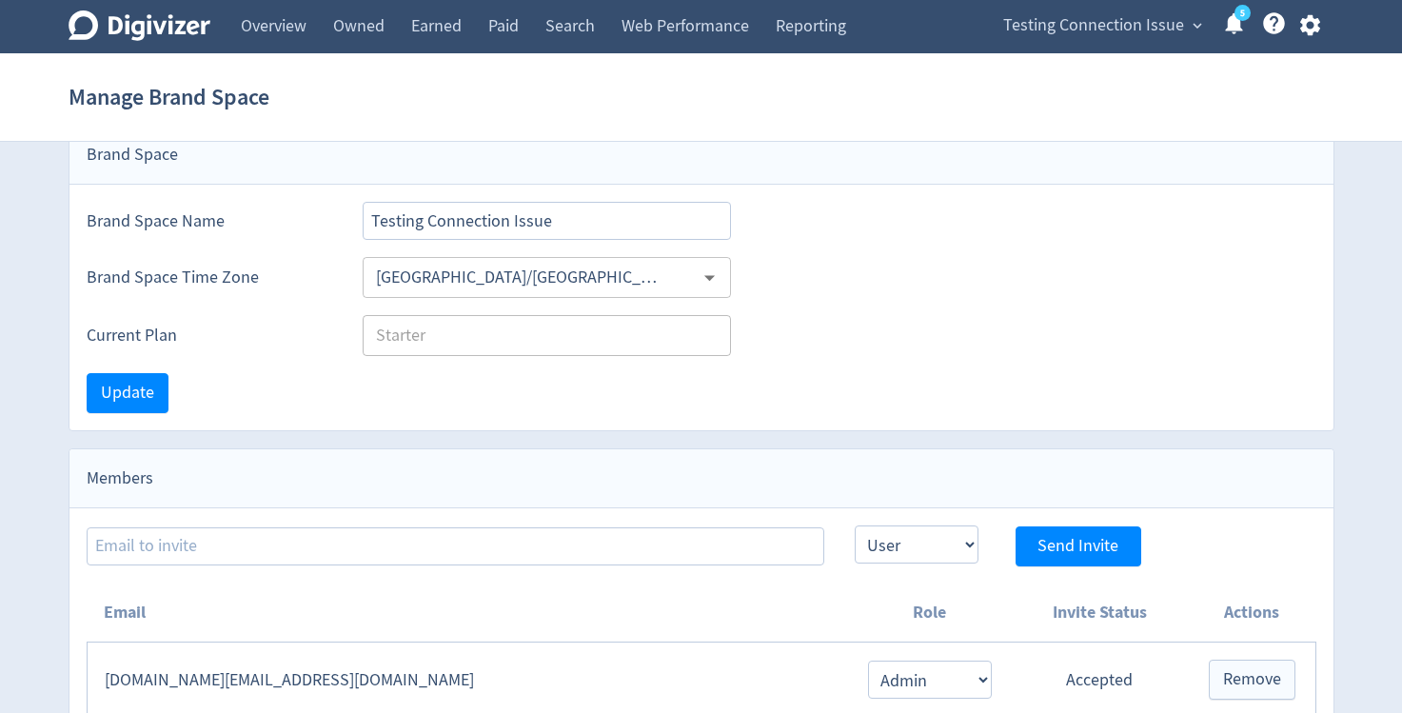
scroll to position [0, 0]
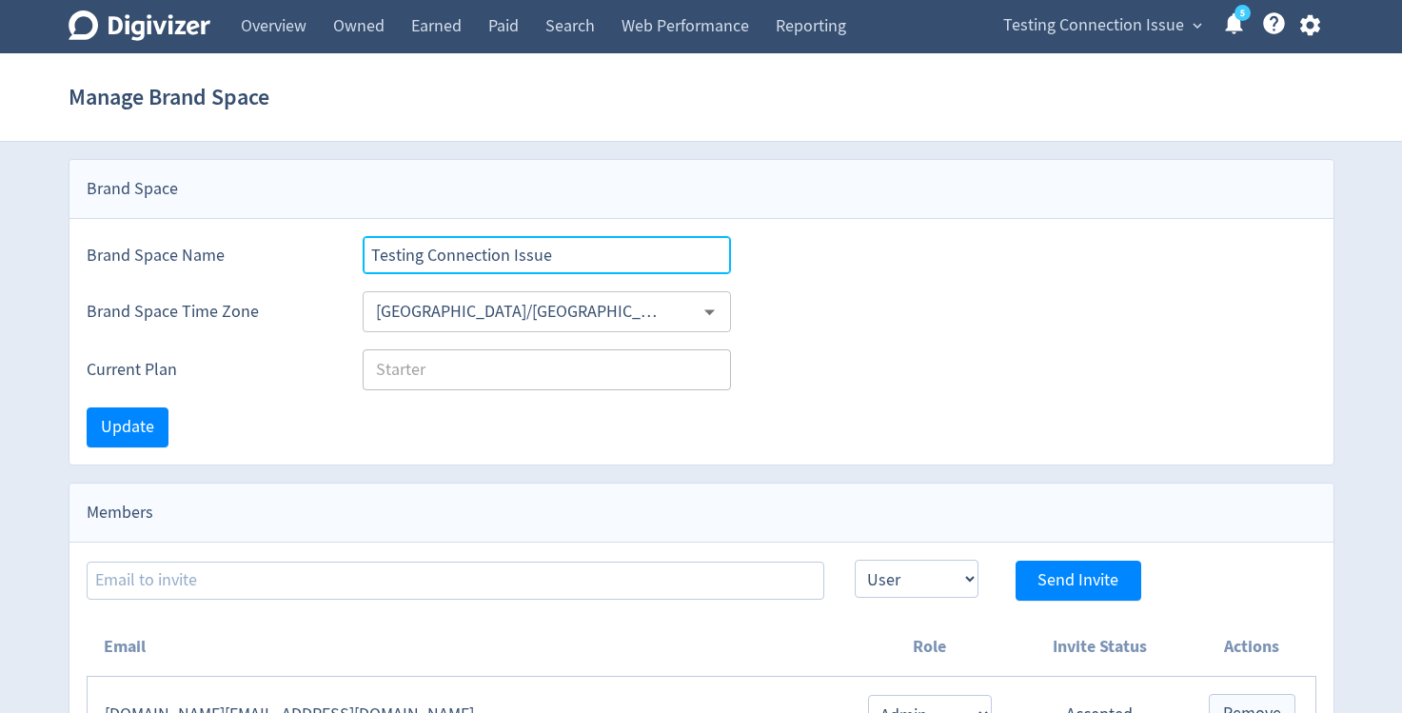
click at [667, 254] on input "Testing Connection Issue" at bounding box center [547, 255] width 369 height 38
click at [1312, 34] on icon "button" at bounding box center [1310, 25] width 26 height 26
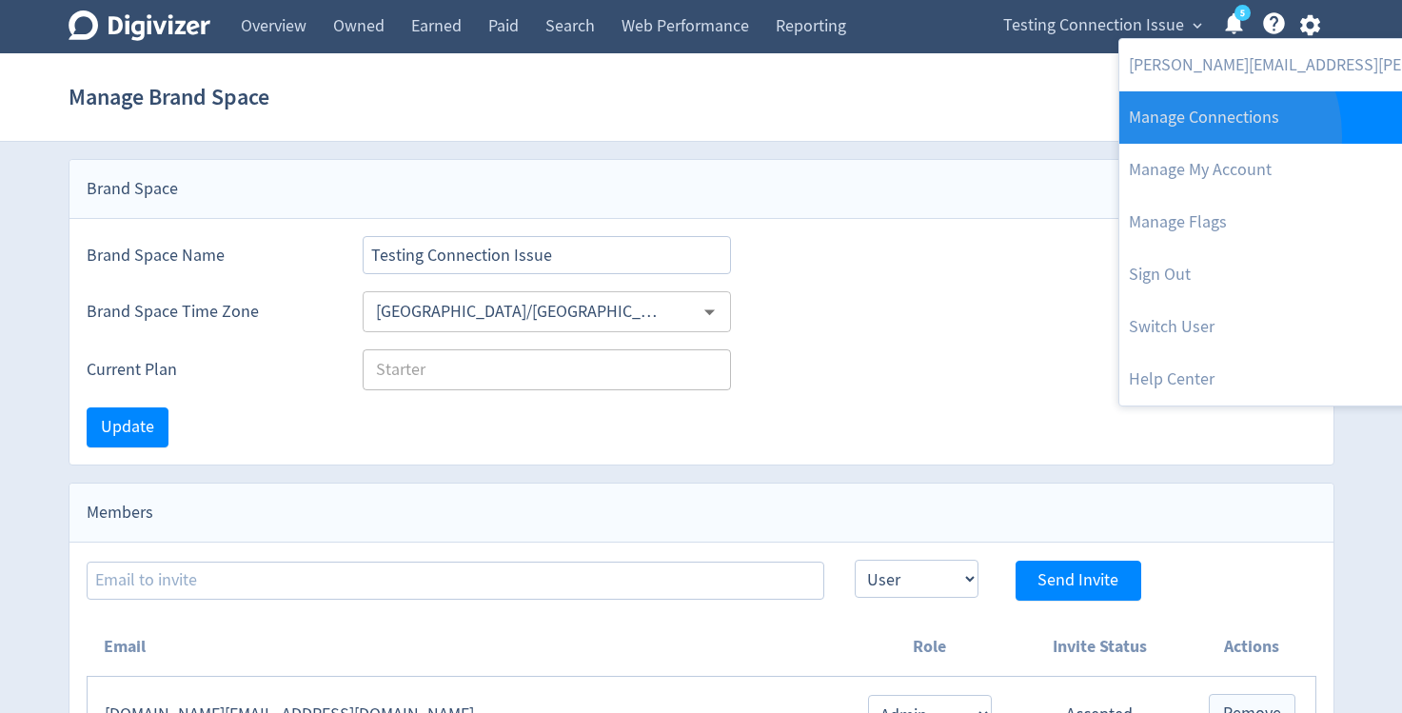
click at [1193, 136] on link "Manage Connections" at bounding box center [1373, 117] width 508 height 52
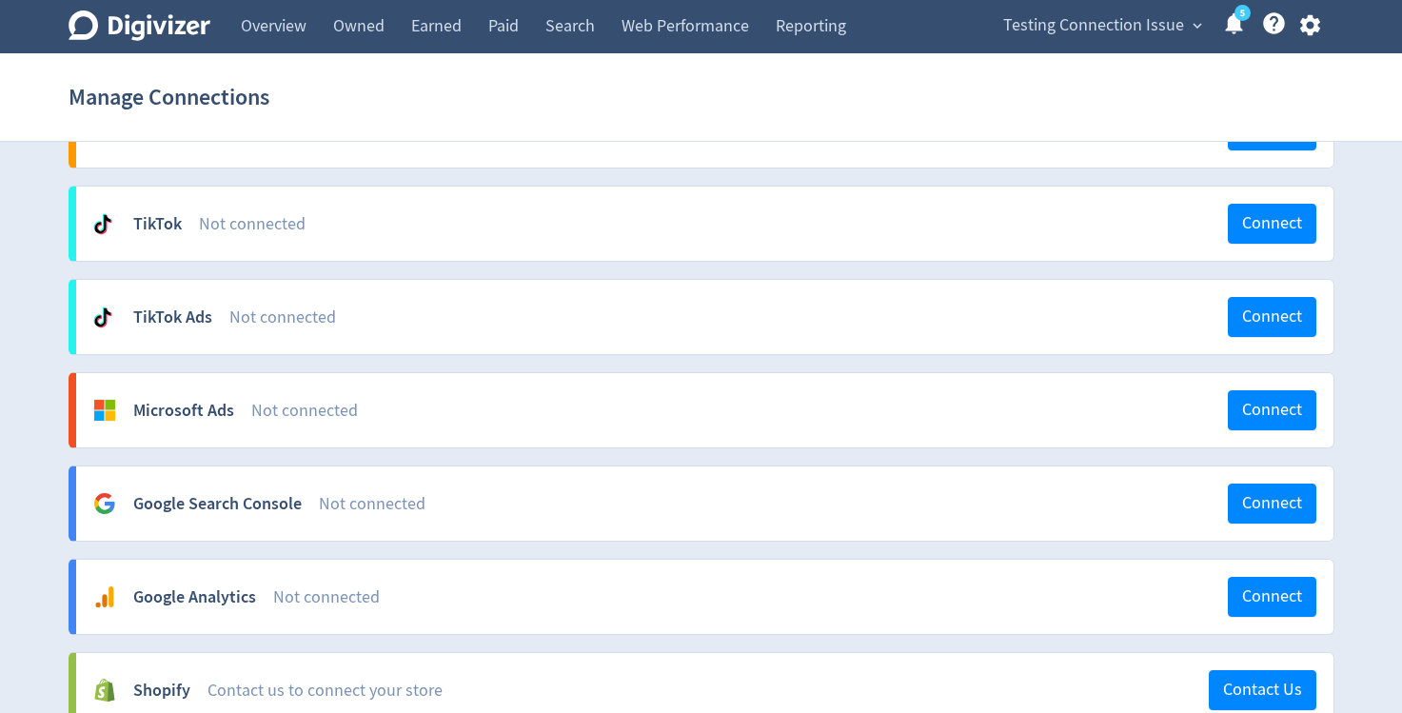
scroll to position [1357, 0]
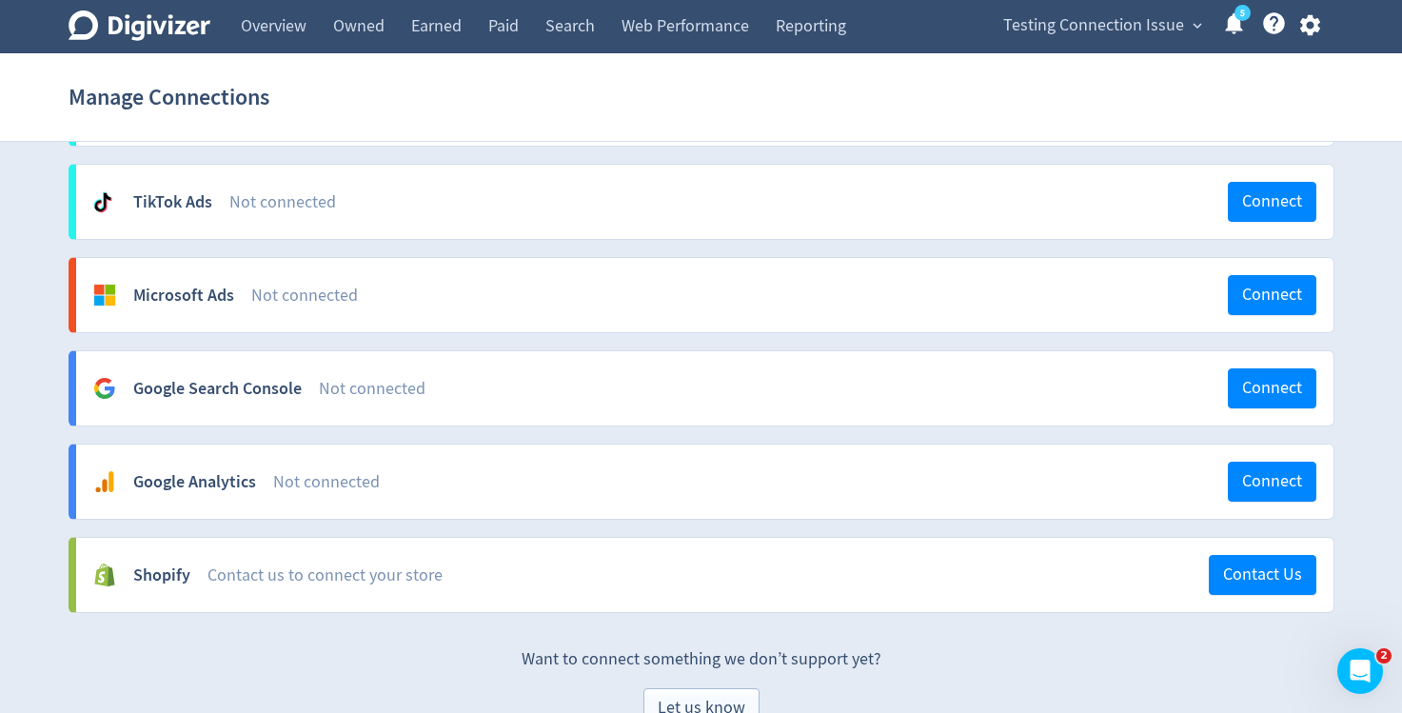
scroll to position [1357, 0]
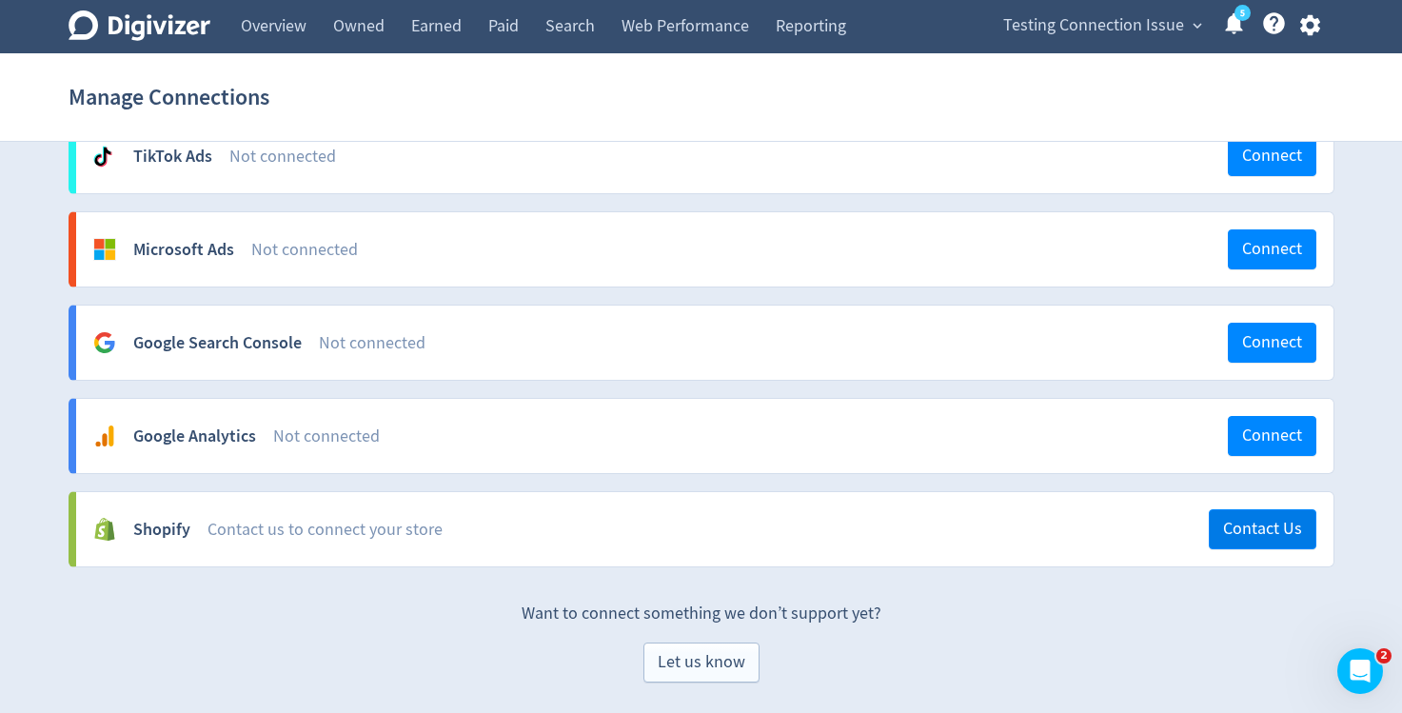
click at [1245, 528] on span "Contact Us" at bounding box center [1262, 529] width 79 height 17
click at [692, 658] on span "Let us know" at bounding box center [702, 662] width 88 height 17
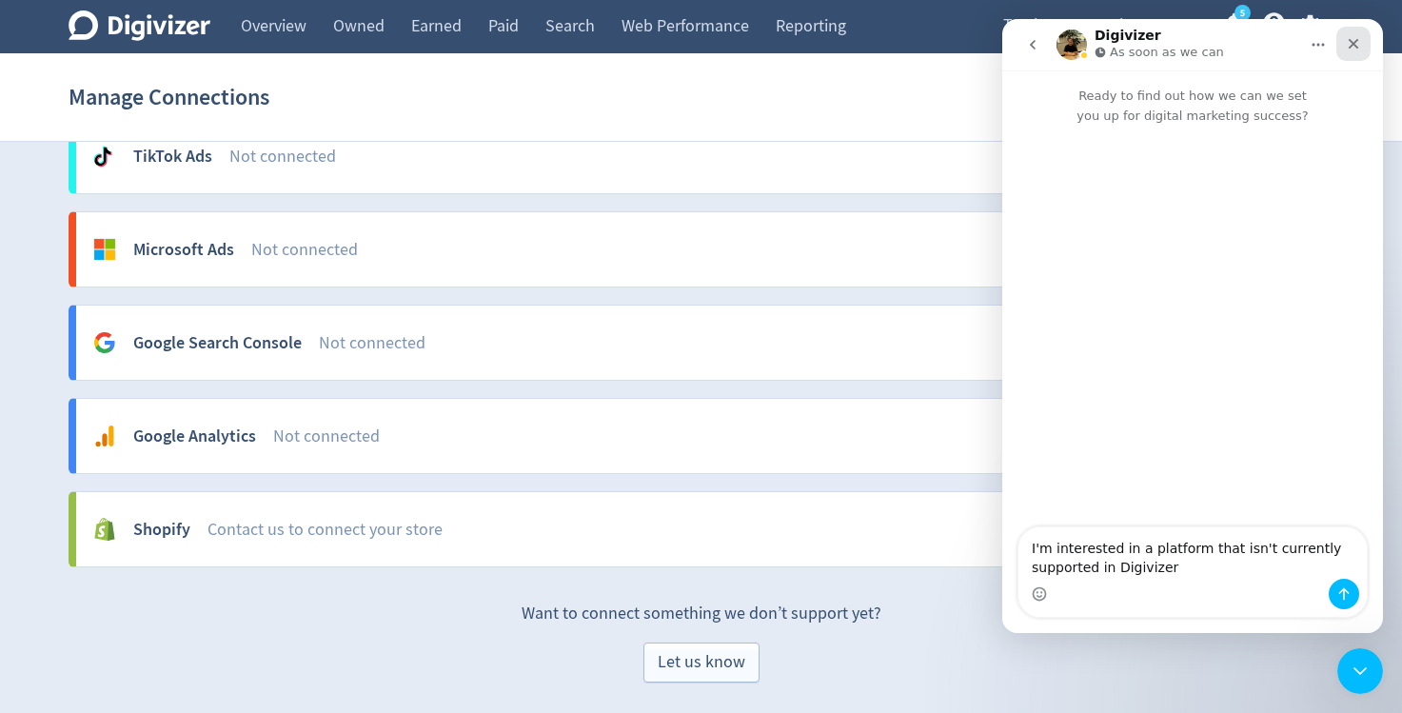
click at [1352, 42] on icon "Close" at bounding box center [1353, 44] width 10 height 10
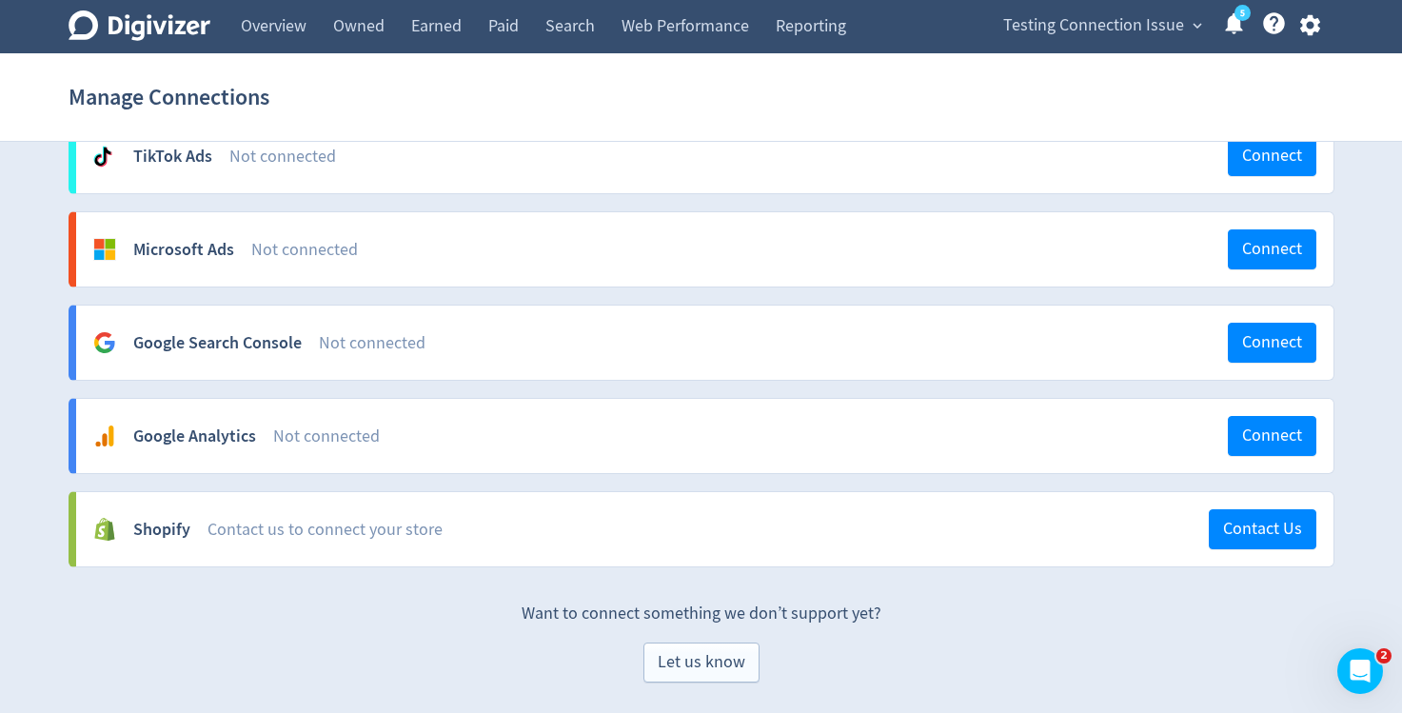
click at [1315, 23] on icon "button" at bounding box center [1310, 25] width 20 height 21
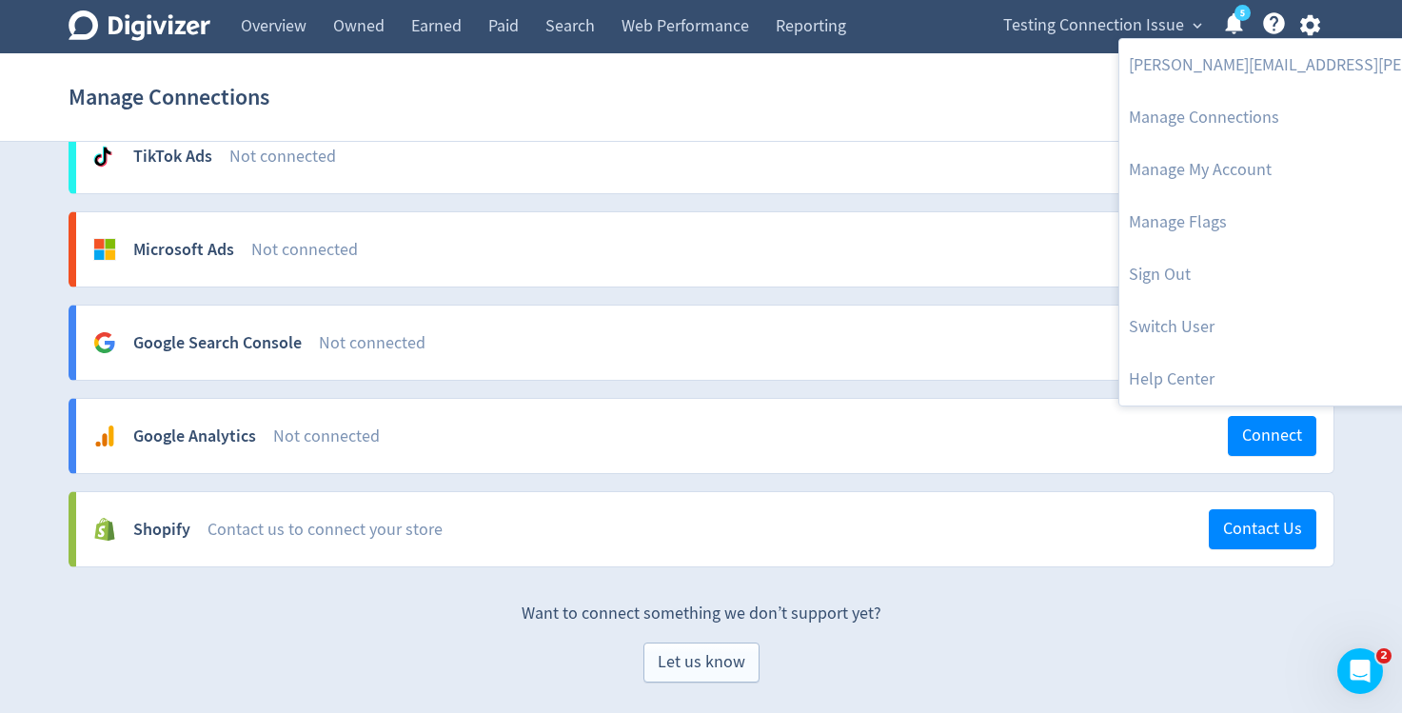
click at [1375, 378] on div at bounding box center [701, 356] width 1402 height 713
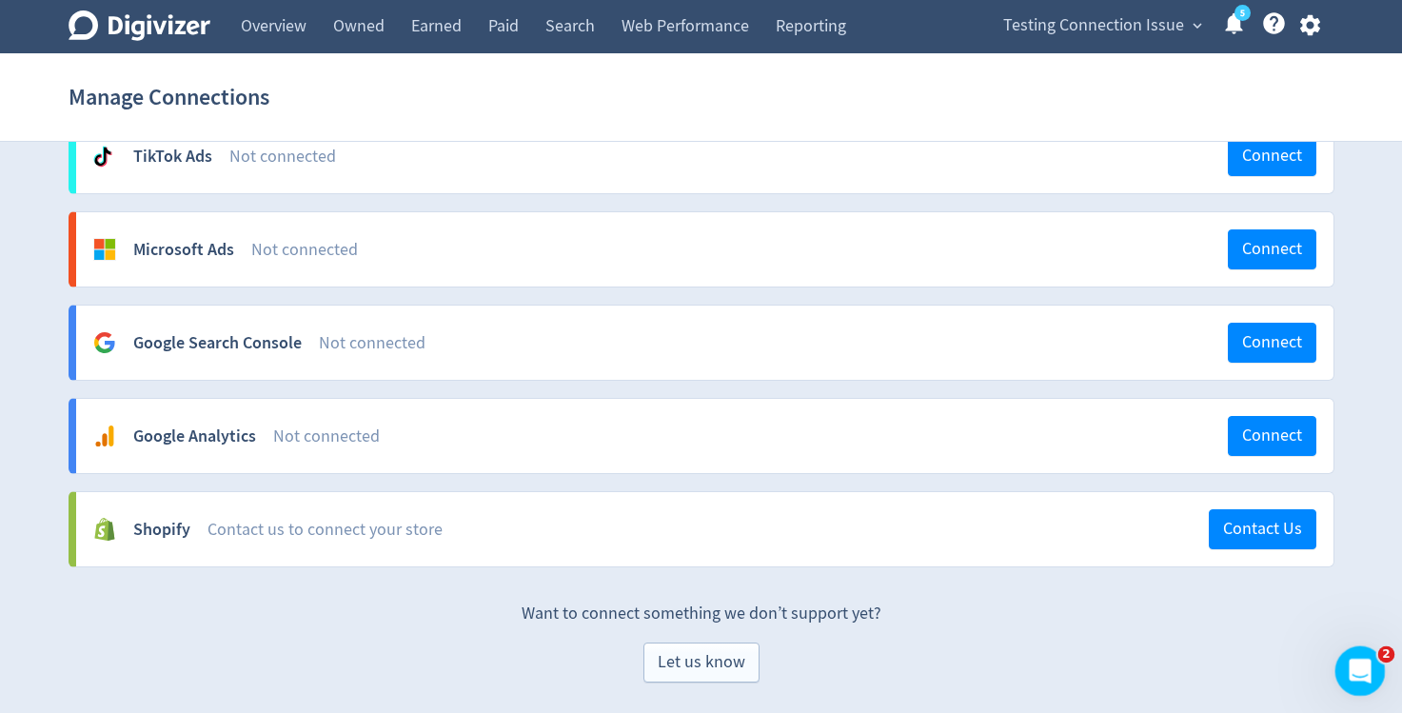
click at [1345, 669] on icon "Open Intercom Messenger" at bounding box center [1357, 668] width 31 height 31
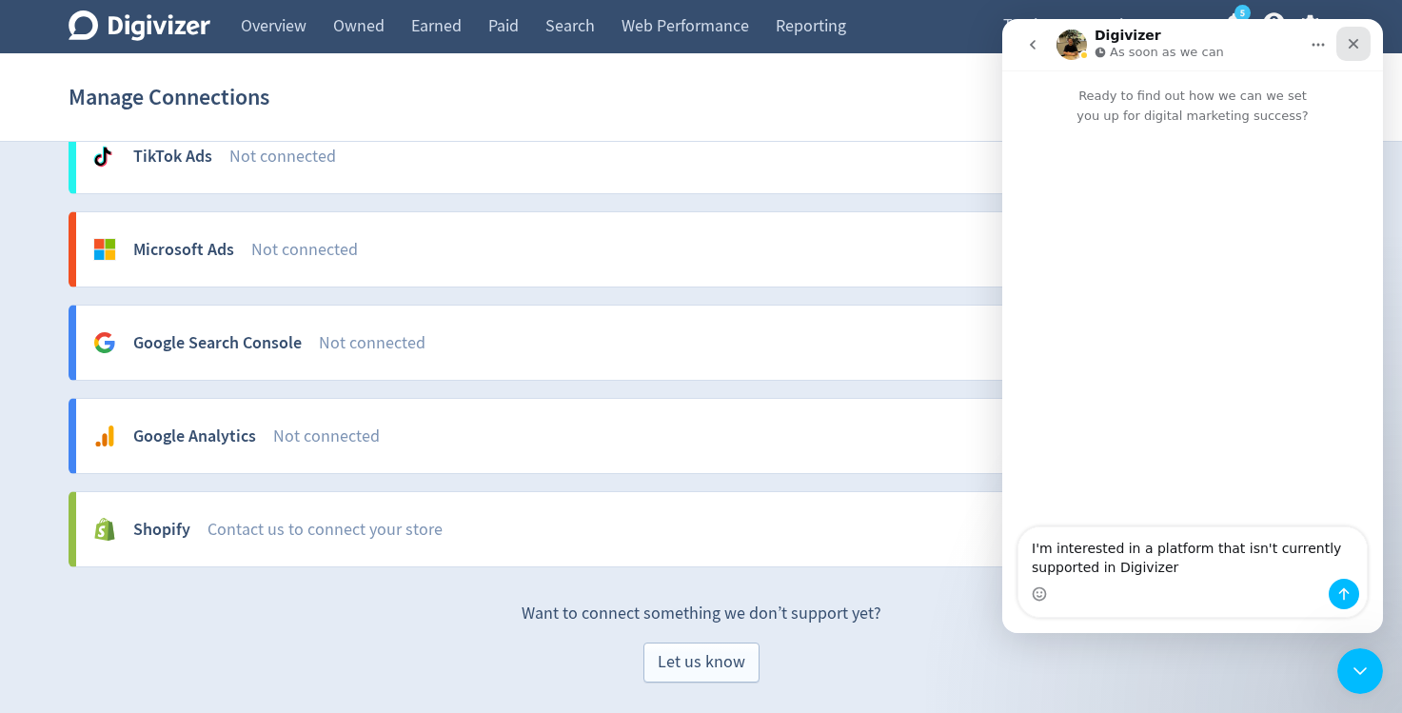
click at [1348, 45] on icon "Close" at bounding box center [1353, 43] width 15 height 15
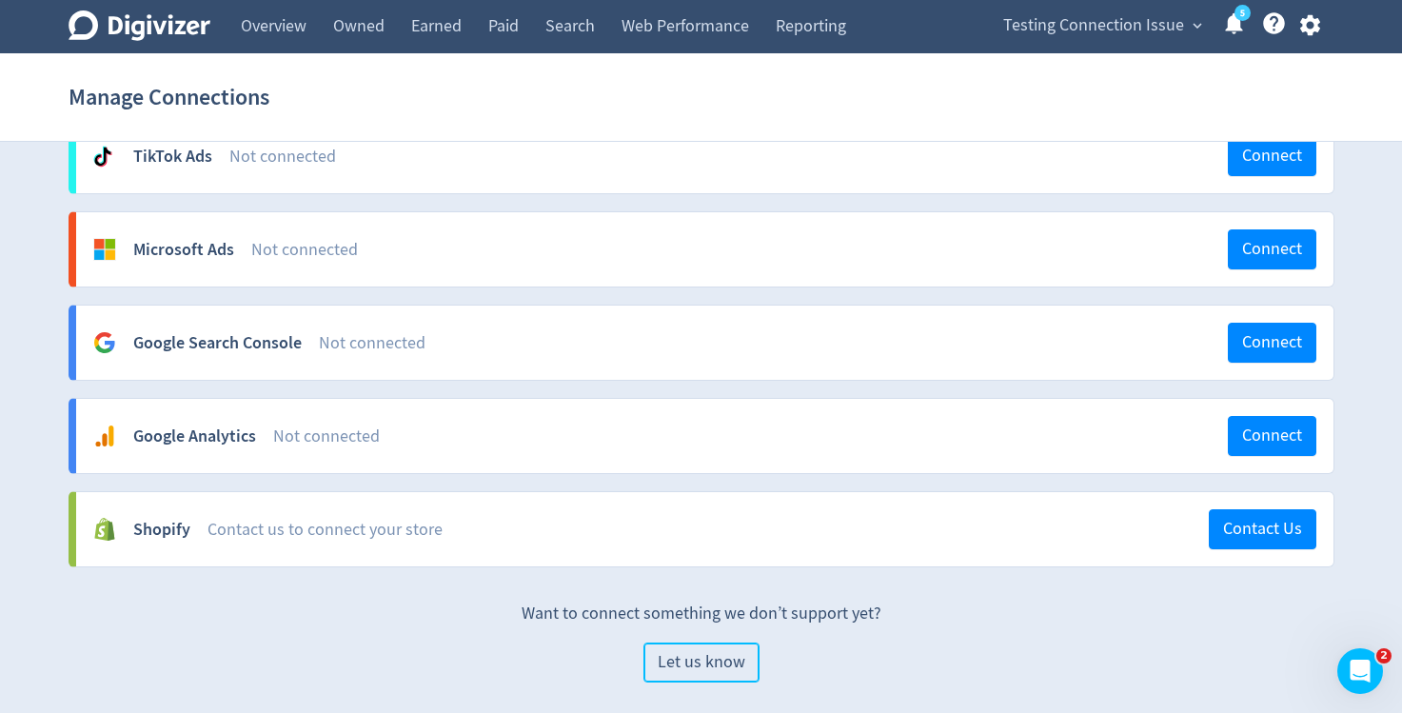
click at [664, 658] on span "Let us know" at bounding box center [702, 662] width 88 height 17
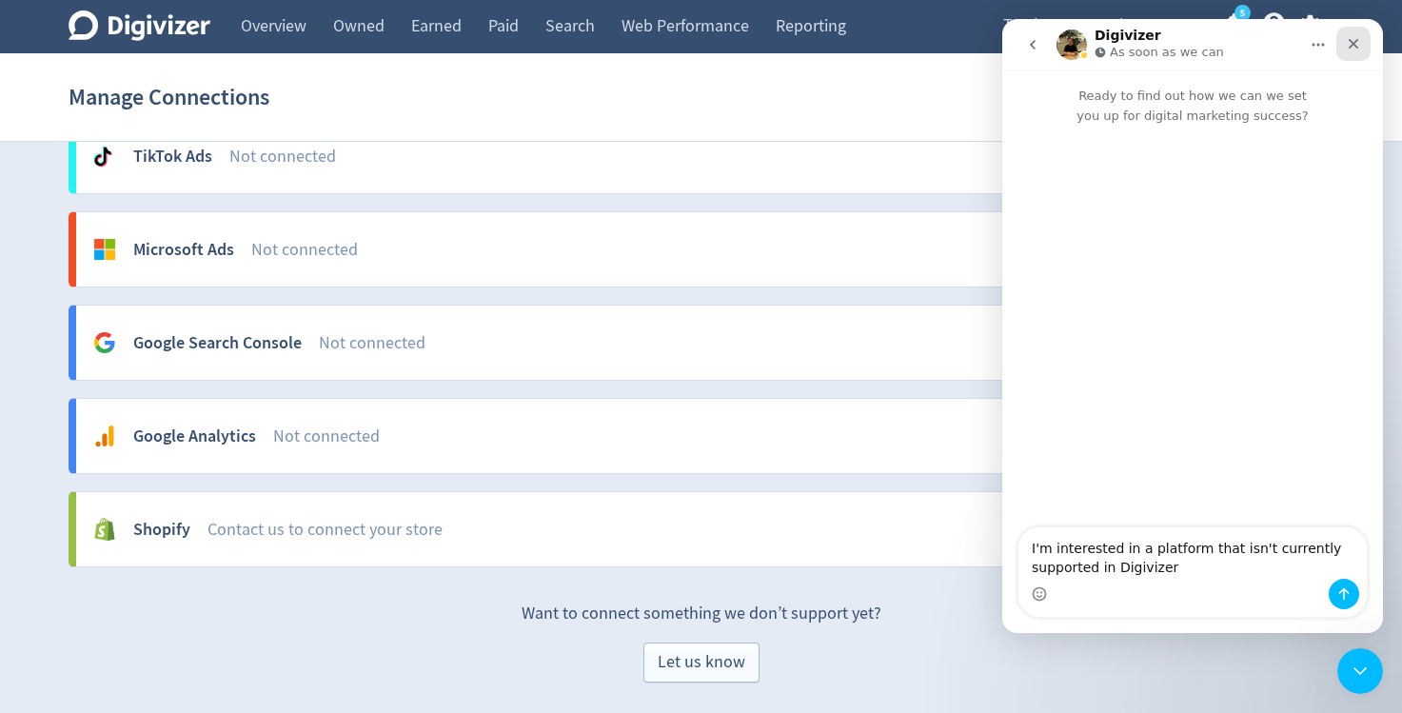
click at [1360, 41] on icon "Close" at bounding box center [1353, 43] width 15 height 15
